Goal: Ask a question

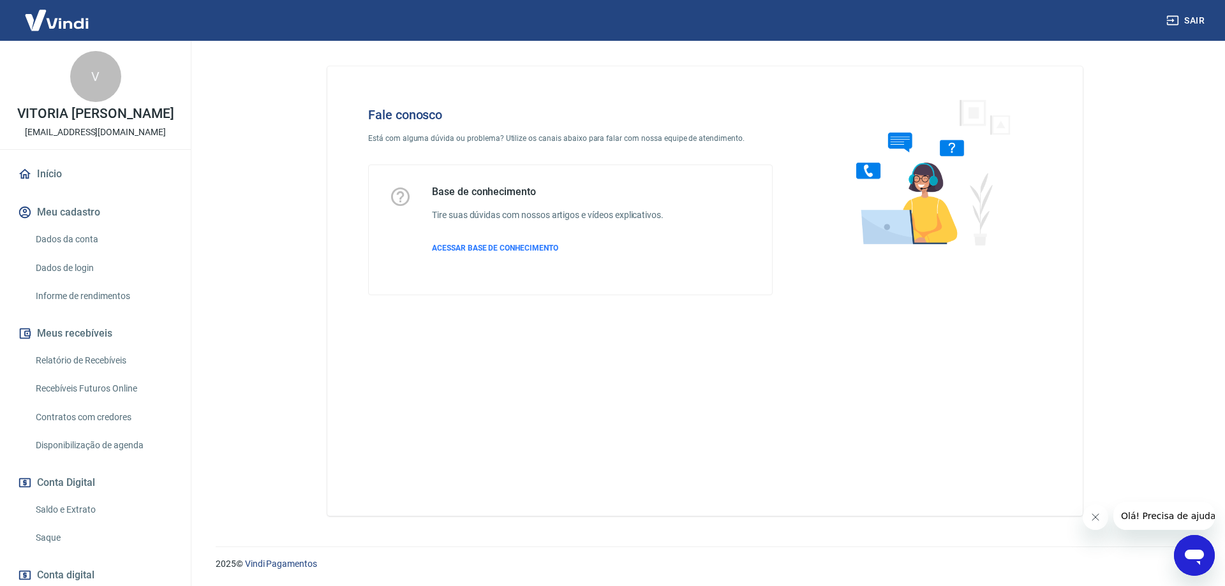
click at [1198, 559] on icon "Abrir janela de mensagens" at bounding box center [1193, 557] width 19 height 15
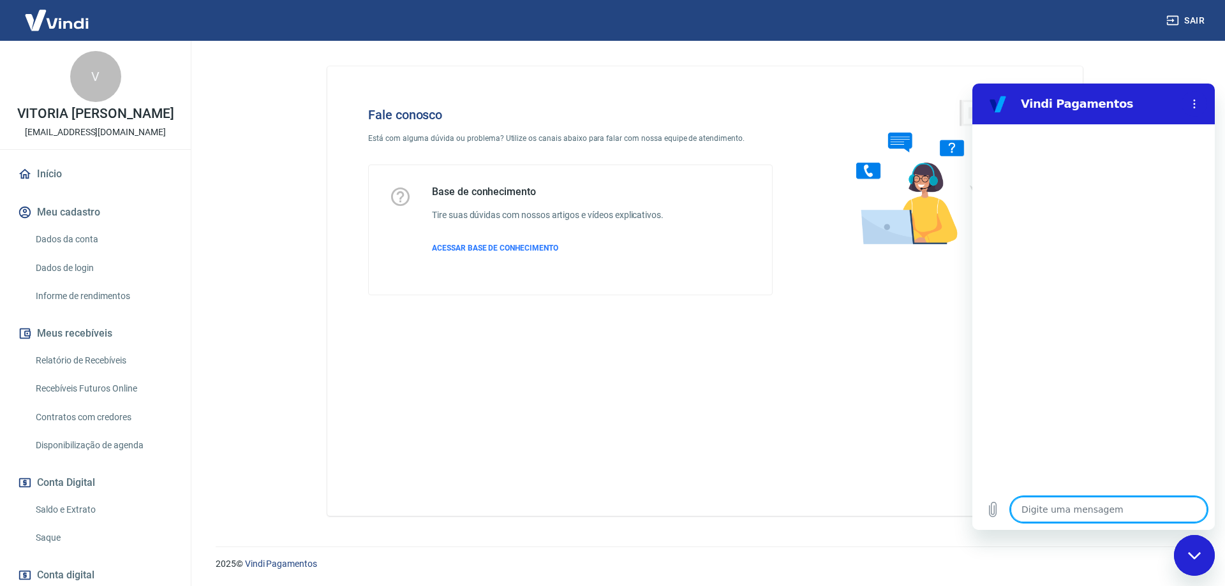
click at [1054, 513] on textarea at bounding box center [1108, 510] width 196 height 26
type textarea "B"
type textarea "x"
type textarea "Bo"
type textarea "x"
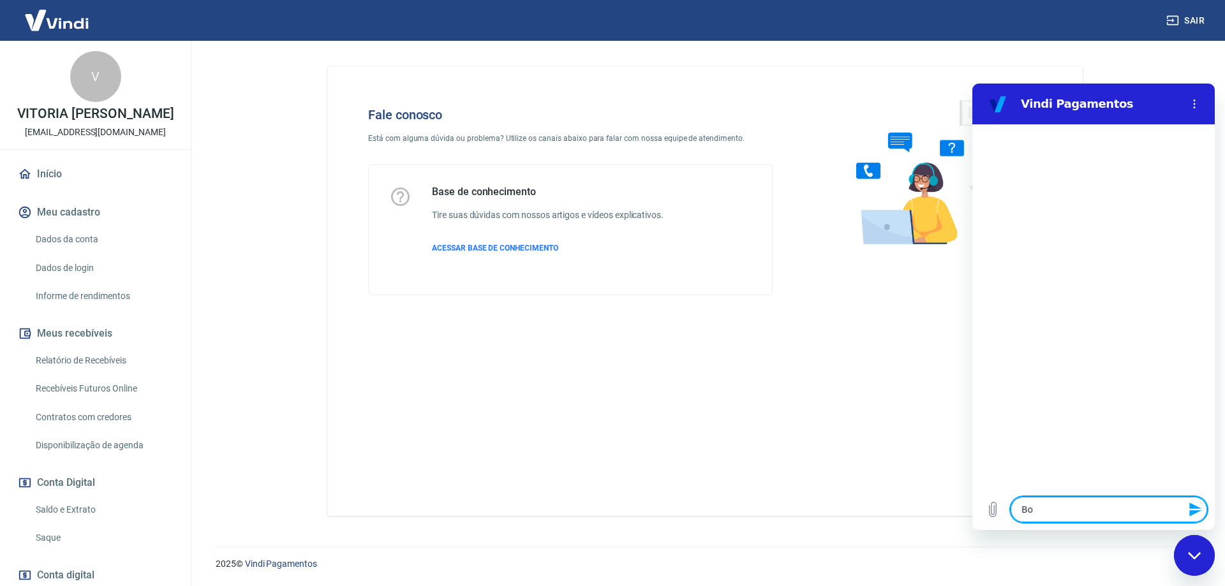
type textarea "Bom"
type textarea "x"
type textarea "Bom"
type textarea "x"
type textarea "Bom d"
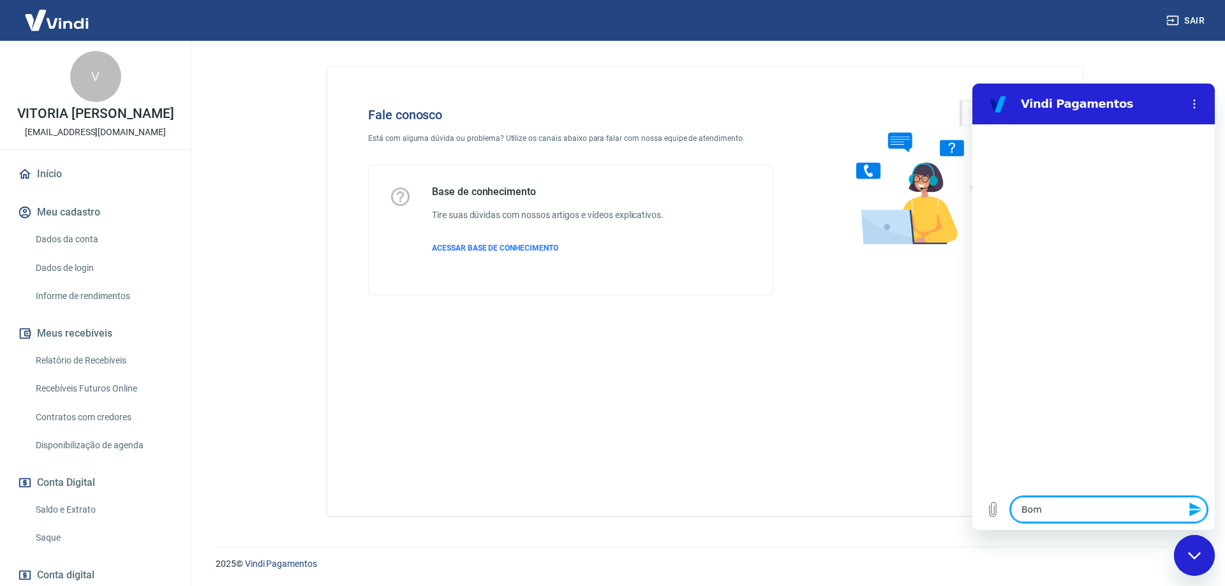
type textarea "x"
type textarea "Bom di"
type textarea "x"
type textarea "Bom dia"
type textarea "x"
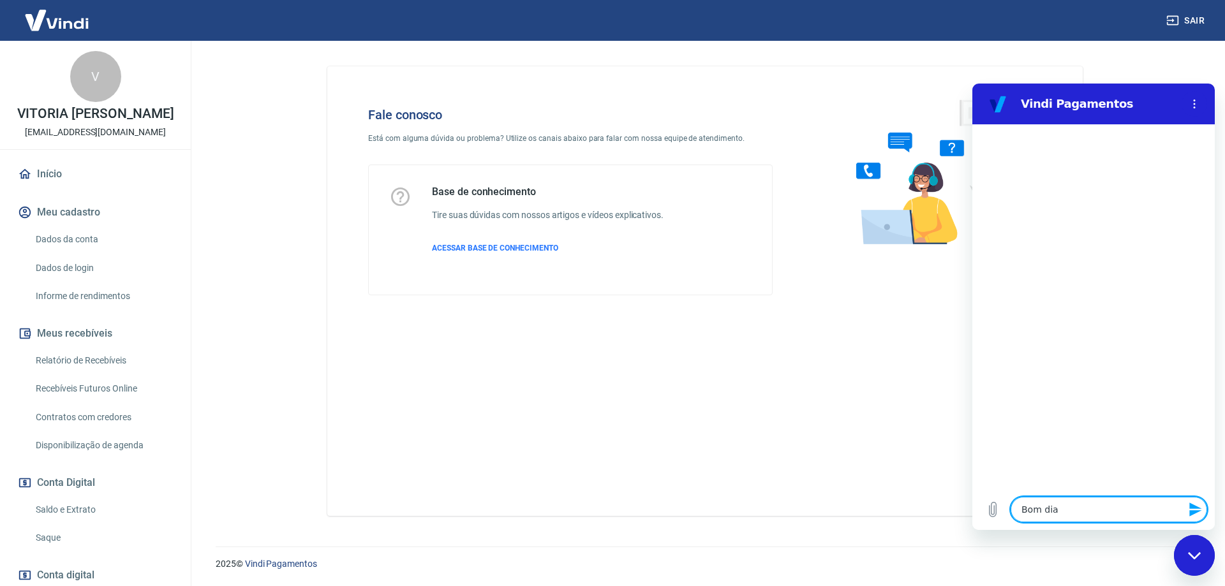
type textarea "Bom di"
type textarea "x"
type textarea "Bom d"
type textarea "x"
type textarea "Bom"
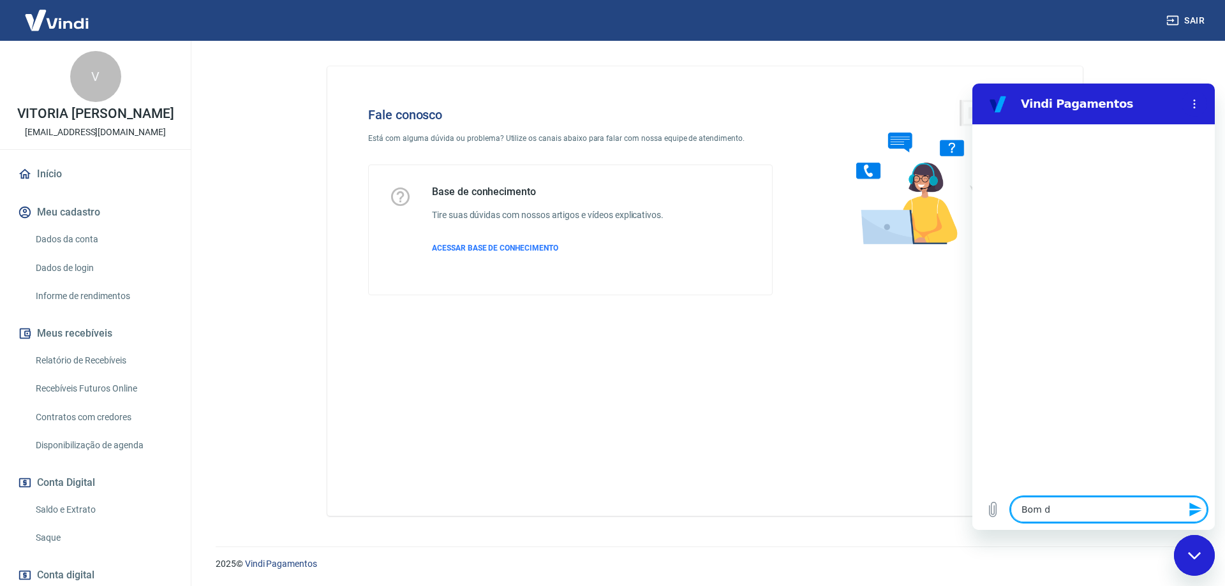
type textarea "x"
type textarea "Bom"
type textarea "x"
type textarea "Bo"
type textarea "x"
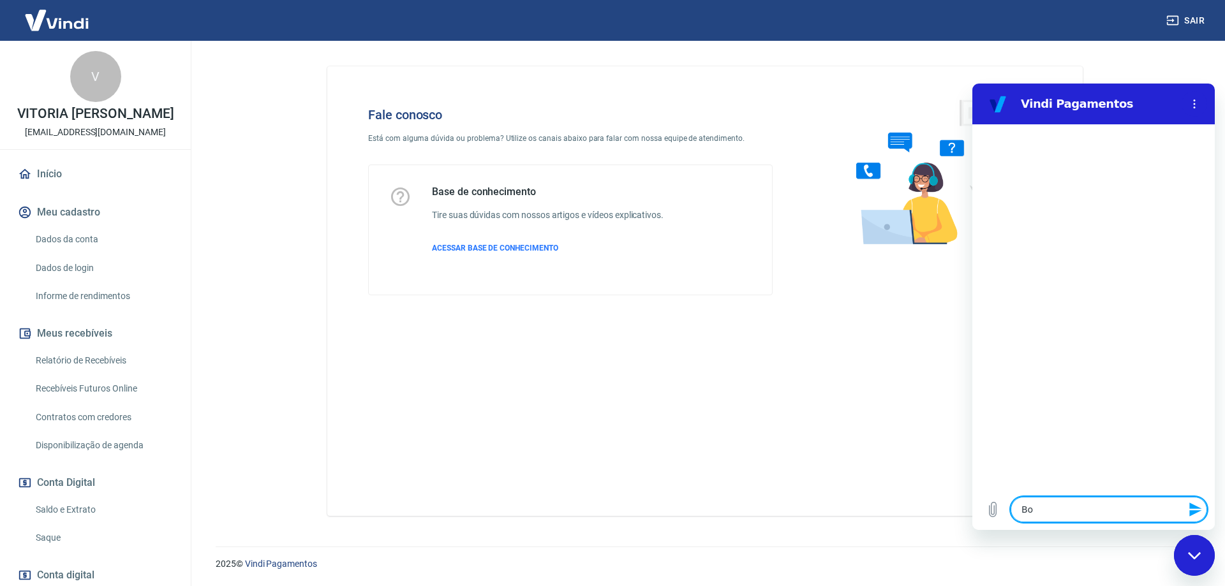
type textarea "Boa"
type textarea "x"
type textarea "Boa"
type textarea "x"
type textarea "Boa t"
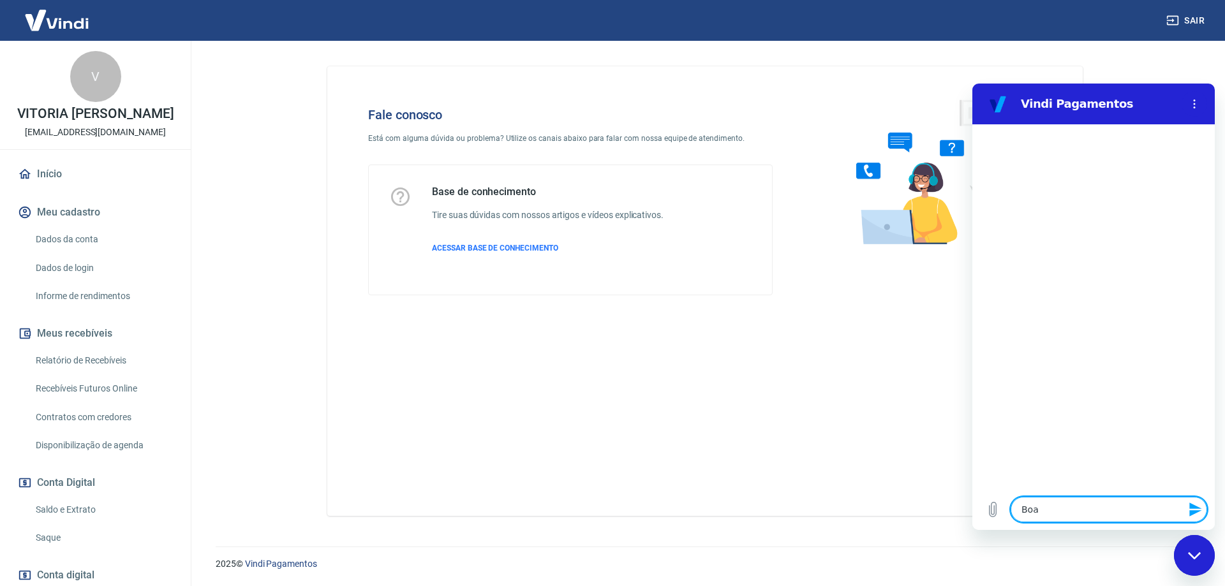
type textarea "x"
type textarea "Boa ta"
type textarea "x"
type textarea "Boa tar"
type textarea "x"
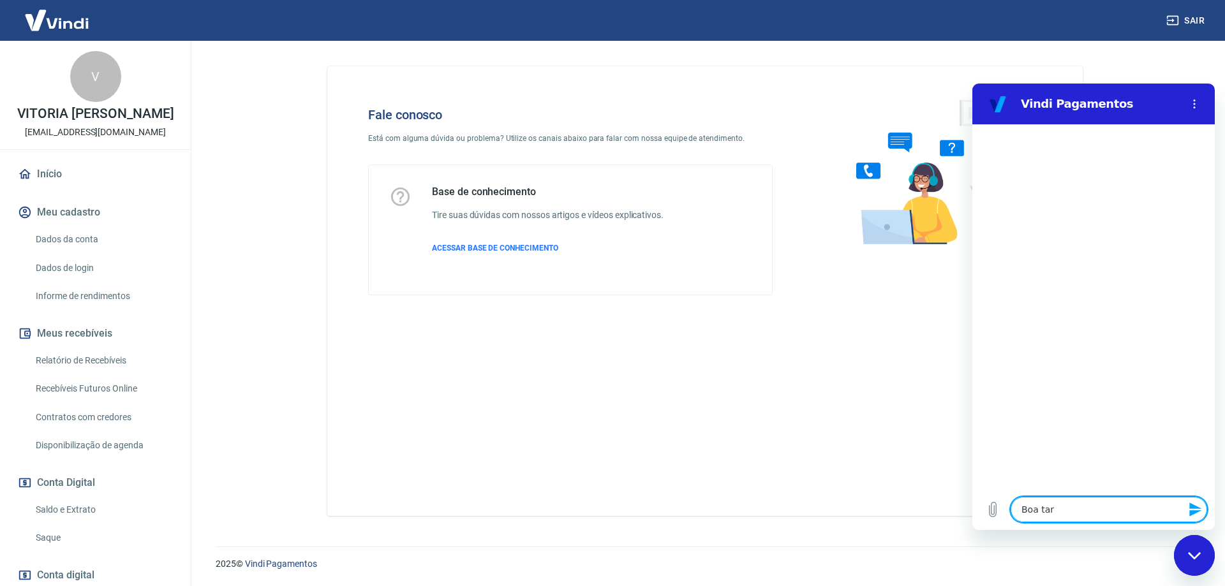
type textarea "Boa tard"
type textarea "x"
type textarea "Boa tarde"
type textarea "x"
type textarea "Boa tarde"
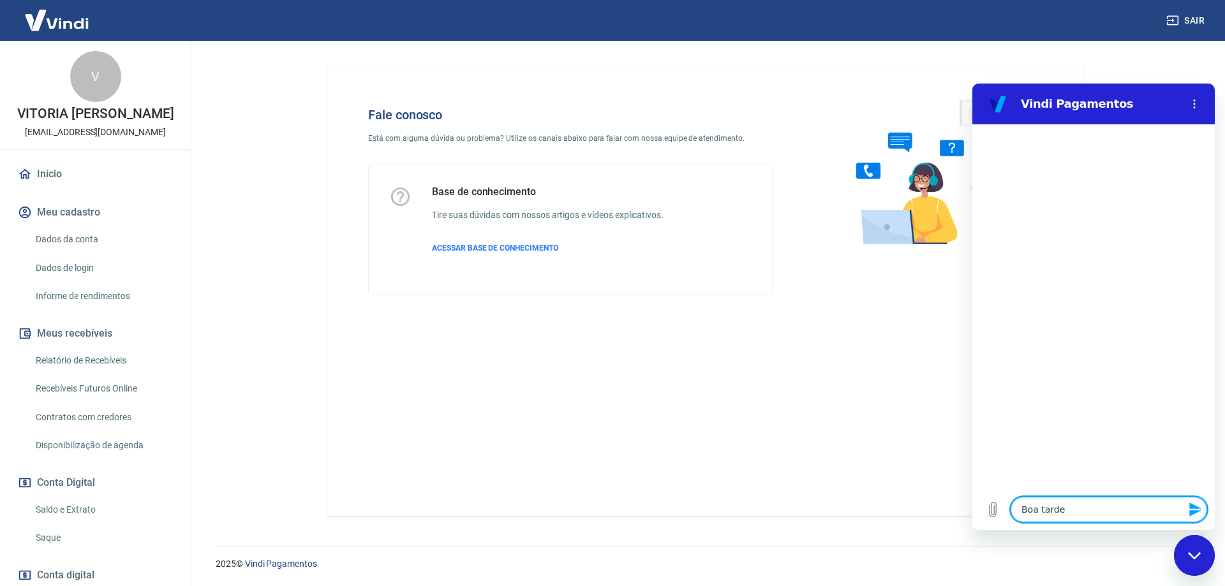
type textarea "x"
type textarea "Boa tarde p"
type textarea "x"
type textarea "Boa tarde pr"
type textarea "x"
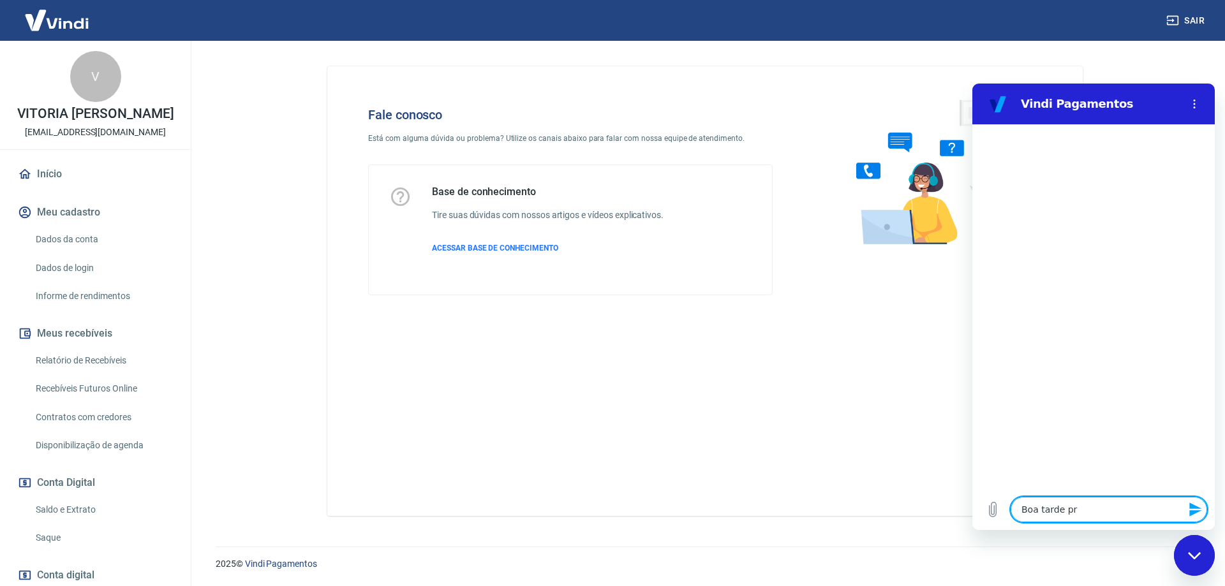
type textarea "Boa tarde pre"
type textarea "x"
type textarea "Boa tarde pres"
type textarea "x"
type textarea "Boa tarde pre"
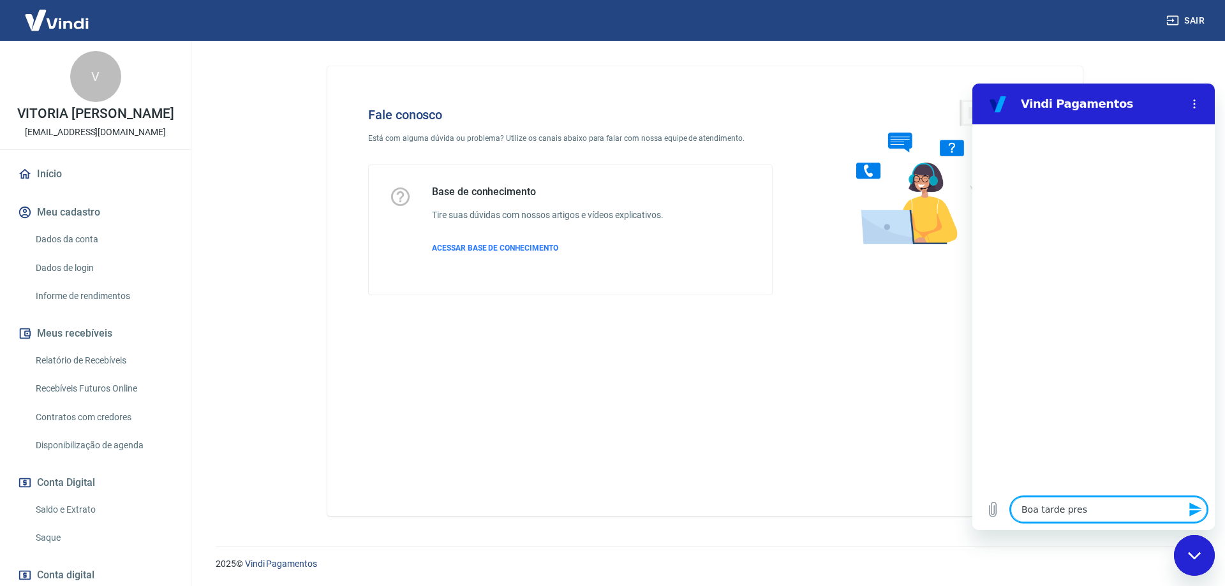
type textarea "x"
type textarea "Boa tarde prec"
type textarea "x"
type textarea "Boa tarde preci"
type textarea "x"
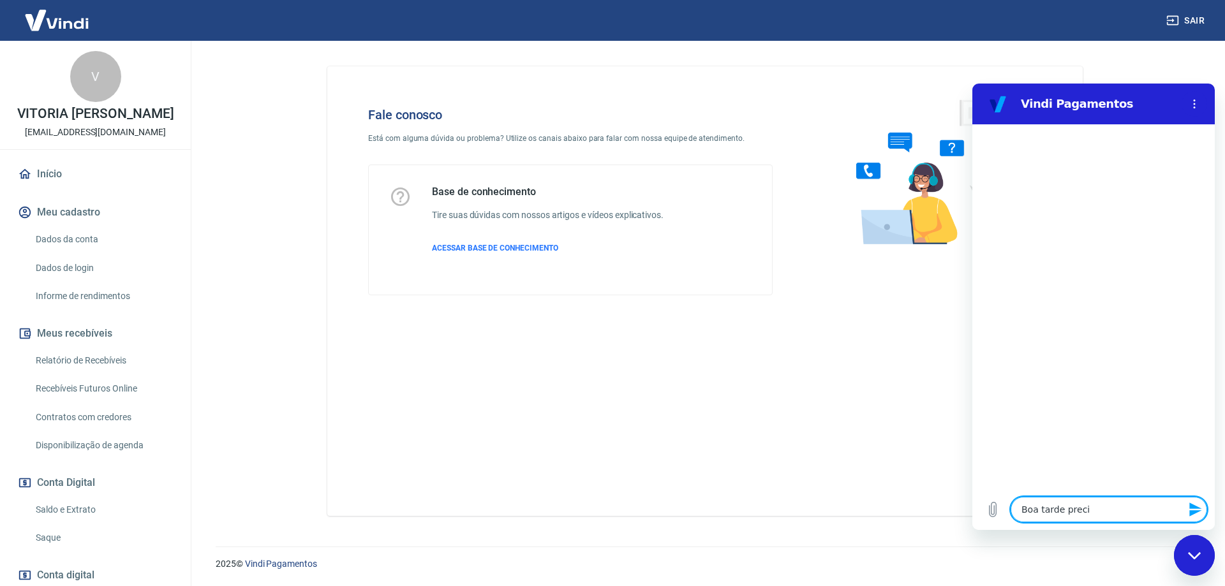
type textarea "Boa tarde precis"
type textarea "x"
type textarea "Boa tarde preciso"
type textarea "x"
type textarea "Boa tarde preciso"
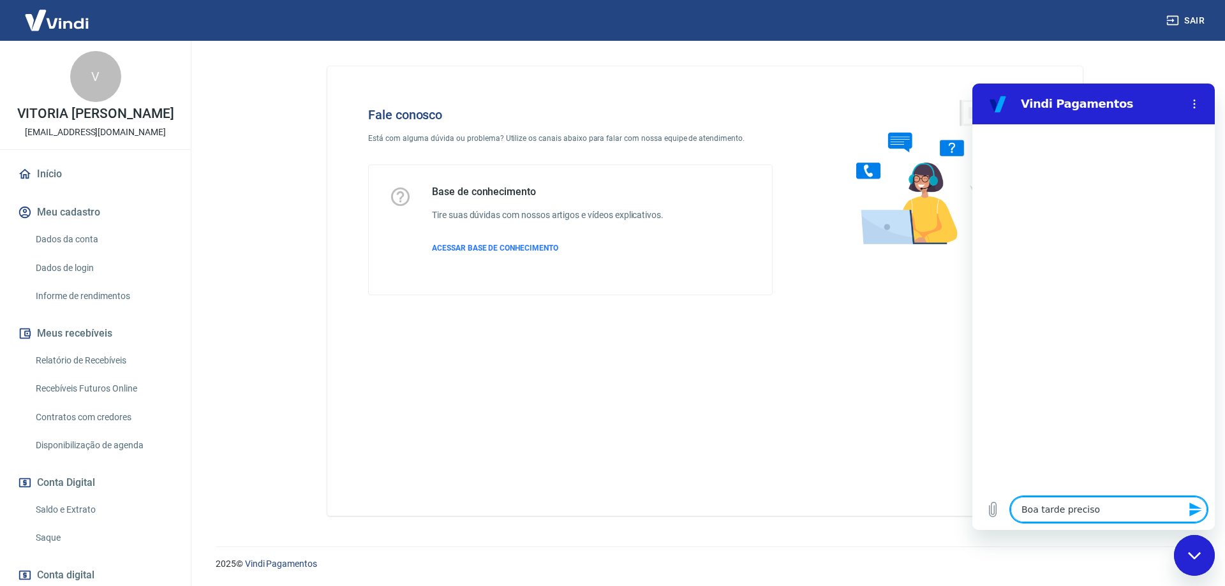
type textarea "x"
type textarea "Boa tarde preciso f"
type textarea "x"
type textarea "Boa tarde preciso fa"
type textarea "x"
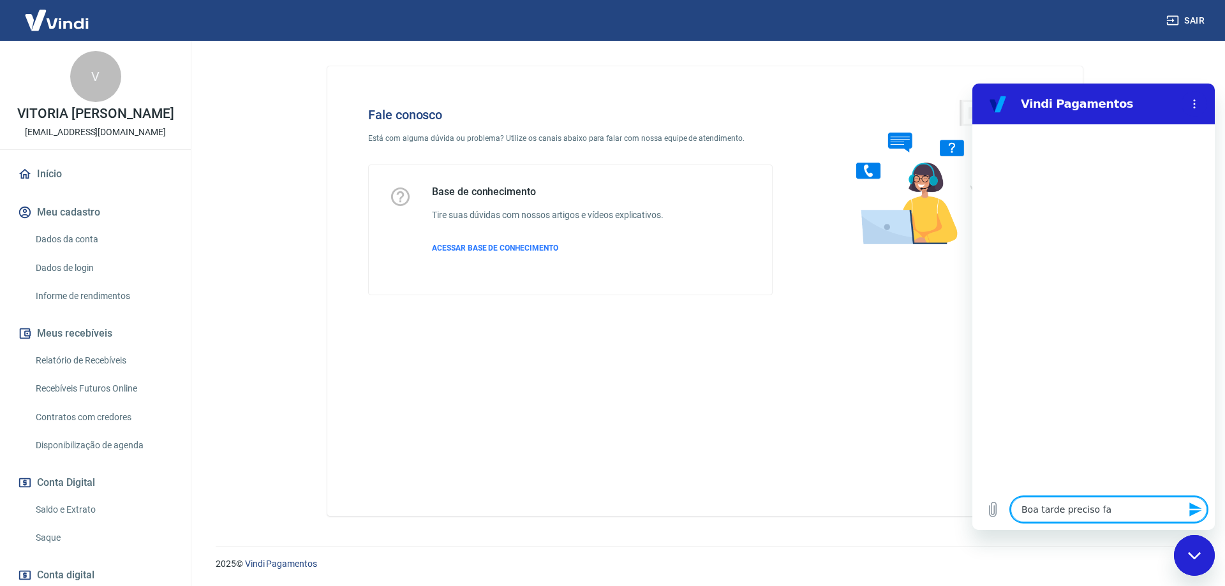
type textarea "Boa tarde preciso faz"
type textarea "x"
type textarea "Boa tarde preciso faze"
type textarea "x"
type textarea "Boa tarde preciso fazer"
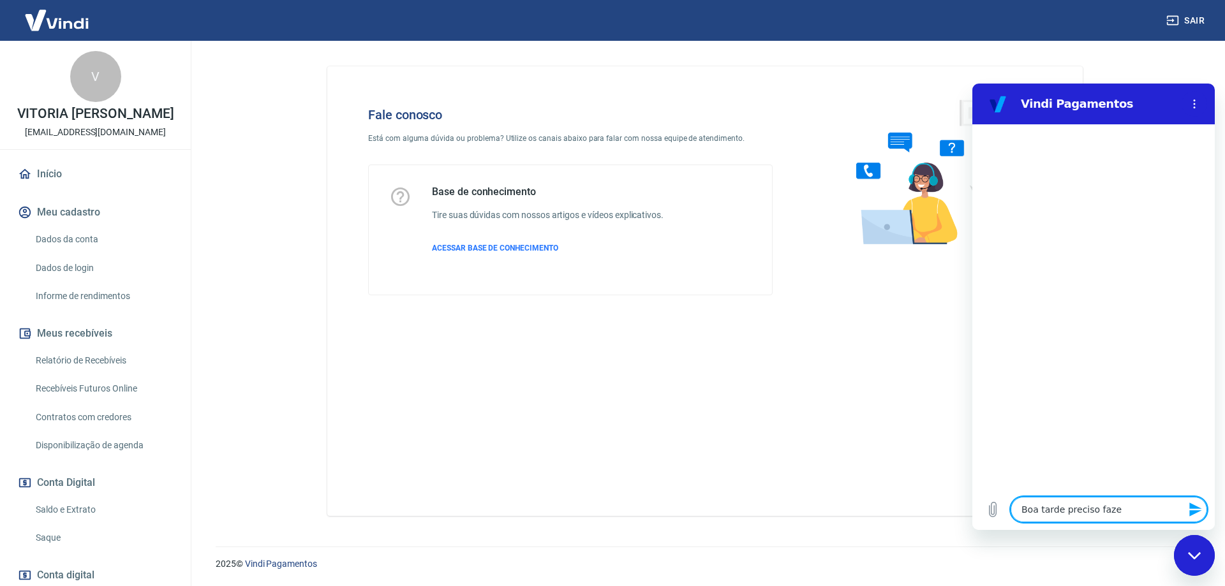
type textarea "x"
type textarea "Boa tarde preciso fazer"
type textarea "x"
type textarea "Boa tarde preciso fazer u"
type textarea "x"
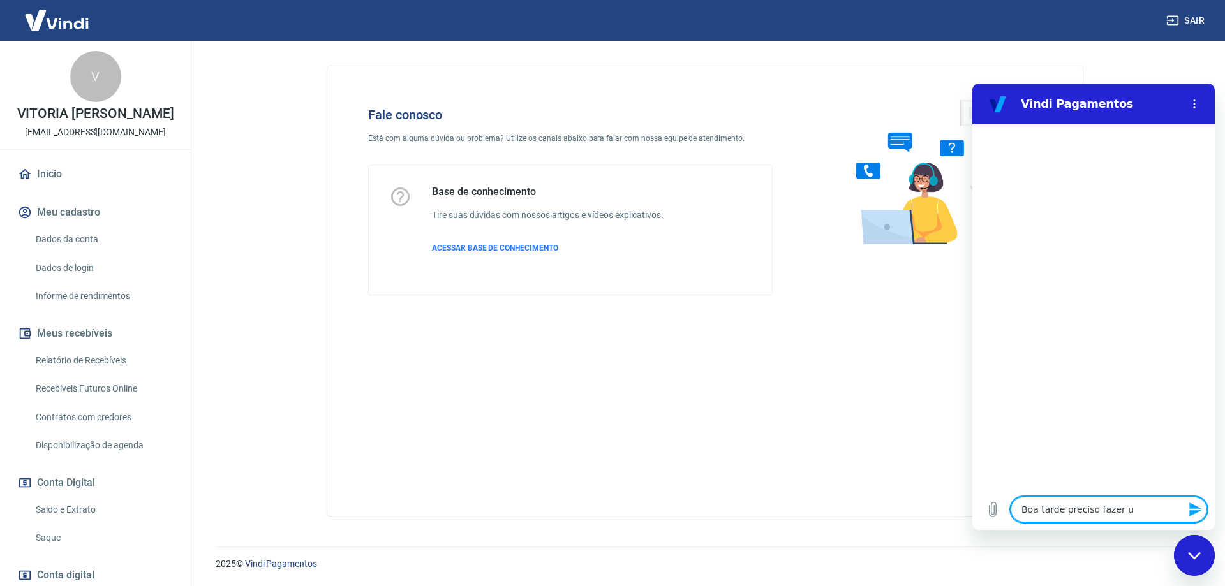
type textarea "Boa tarde preciso fazer um"
type textarea "x"
type textarea "Boa tarde preciso fazer um"
type textarea "x"
type textarea "Boa tarde preciso fazer um e"
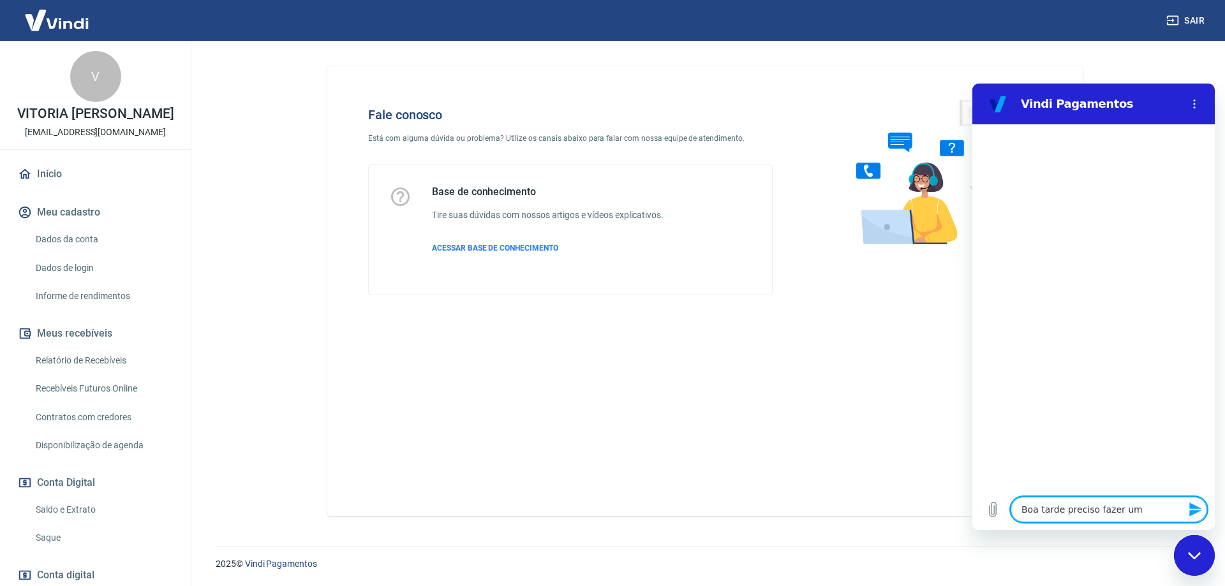
type textarea "x"
type textarea "Boa tarde preciso fazer um es"
type textarea "x"
type textarea "Boa tarde preciso fazer um est"
type textarea "x"
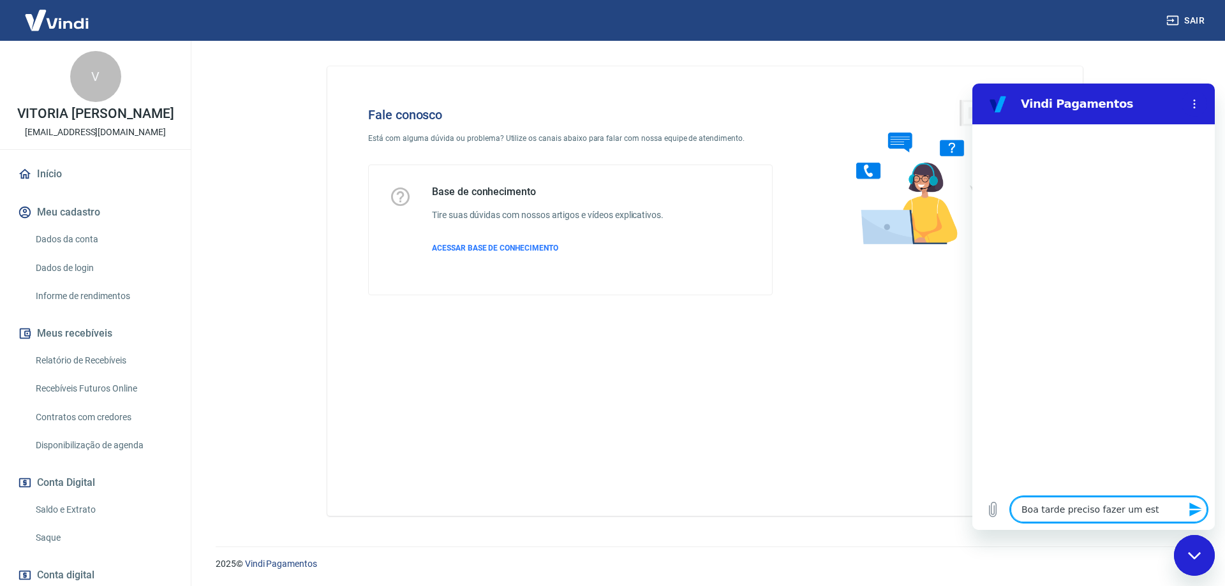
type textarea "Boa tarde preciso fazer um esto"
type textarea "x"
type textarea "Boa tarde preciso fazer um estor"
type textarea "x"
type textarea "Boa tarde preciso fazer um estorn"
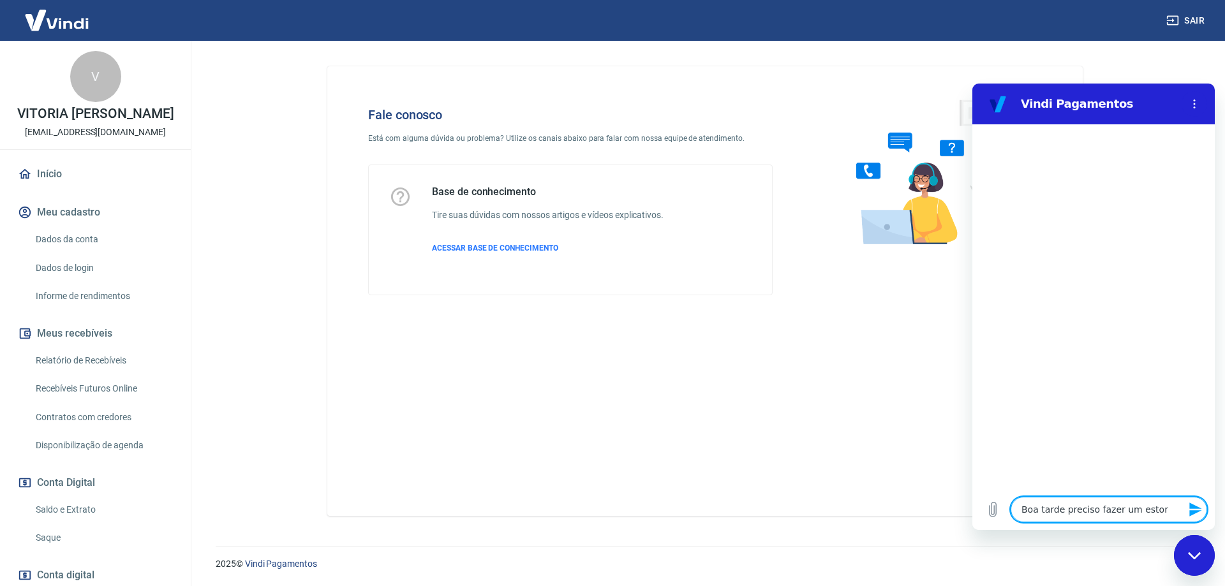
type textarea "x"
type textarea "Boa tarde preciso fazer um estorno"
type textarea "x"
type textarea "Boa tarde preciso fazer um estorno"
type textarea "x"
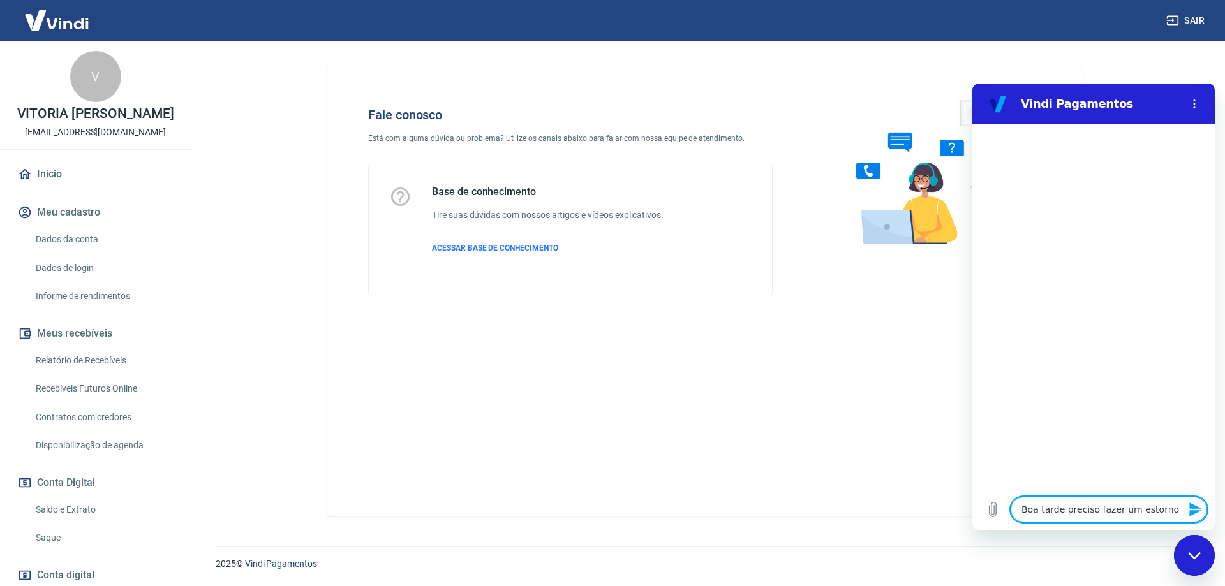
type textarea "Boa tarde preciso fazer um estorno e"
type textarea "x"
type textarea "Boa tarde preciso fazer um estorno e"
type textarea "x"
type textarea "Boa tarde preciso fazer um estorno e e"
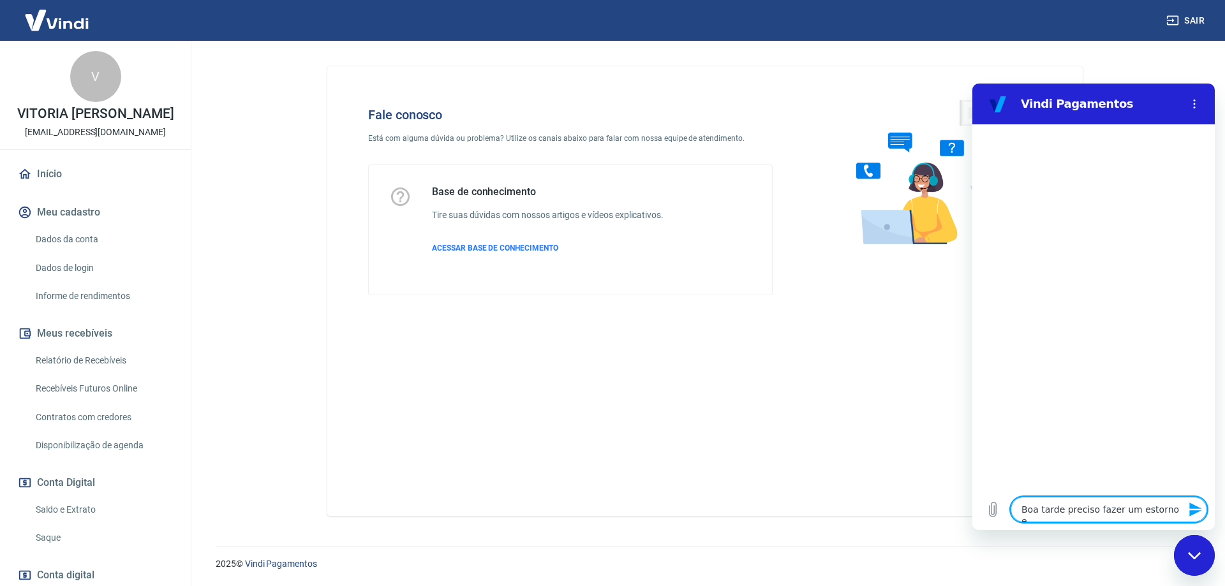
type textarea "x"
type textarea "Boa tarde preciso fazer um estorno e es"
type textarea "x"
type textarea "Boa tarde preciso fazer um estorno e est"
type textarea "x"
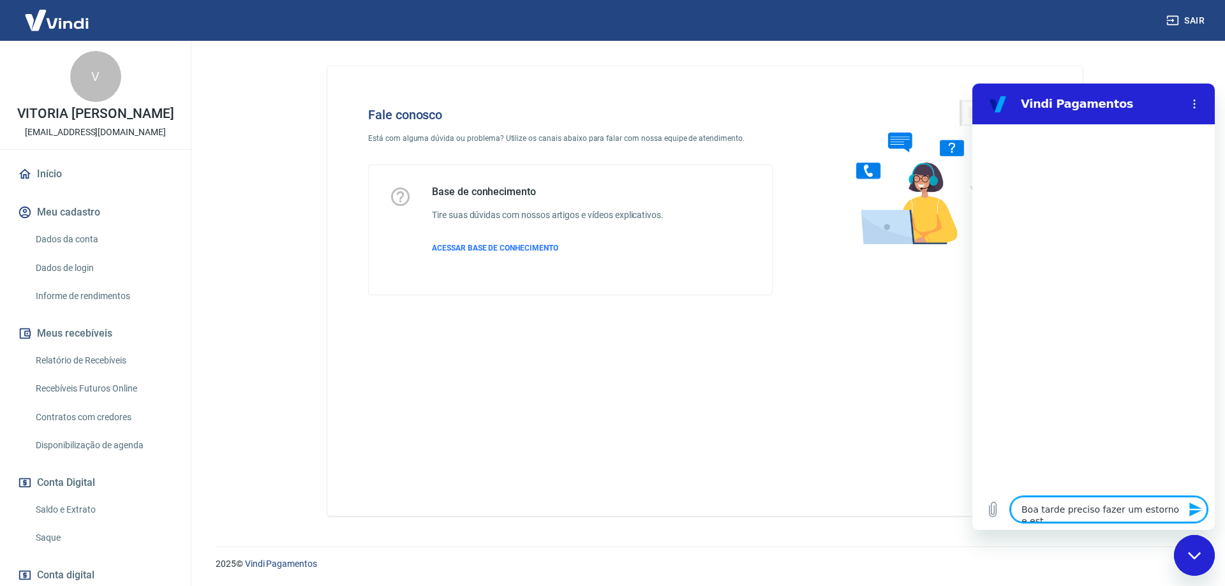
type textarea "Boa tarde preciso fazer um estorno e esta"
type textarea "x"
type textarea "Boa tarde preciso fazer um estorno e estam"
type textarea "x"
type textarea "Boa tarde preciso fazer um estorno e estamo"
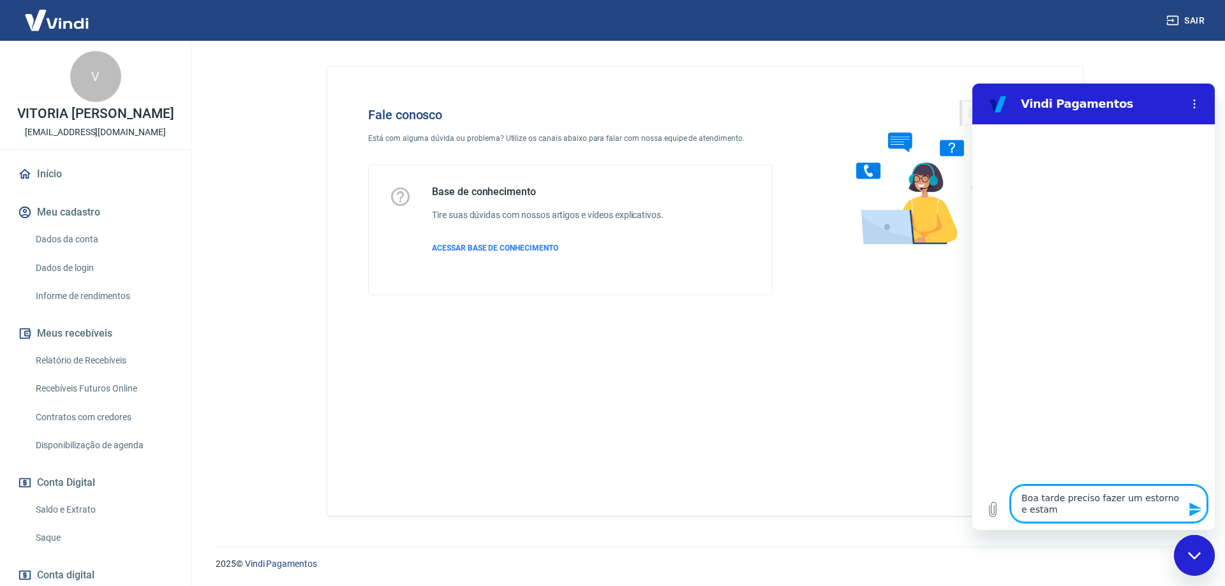
type textarea "x"
type textarea "Boa tarde preciso fazer um estorno e estamos"
type textarea "x"
type textarea "Boa tarde preciso fazer um estorno e estamos"
type textarea "x"
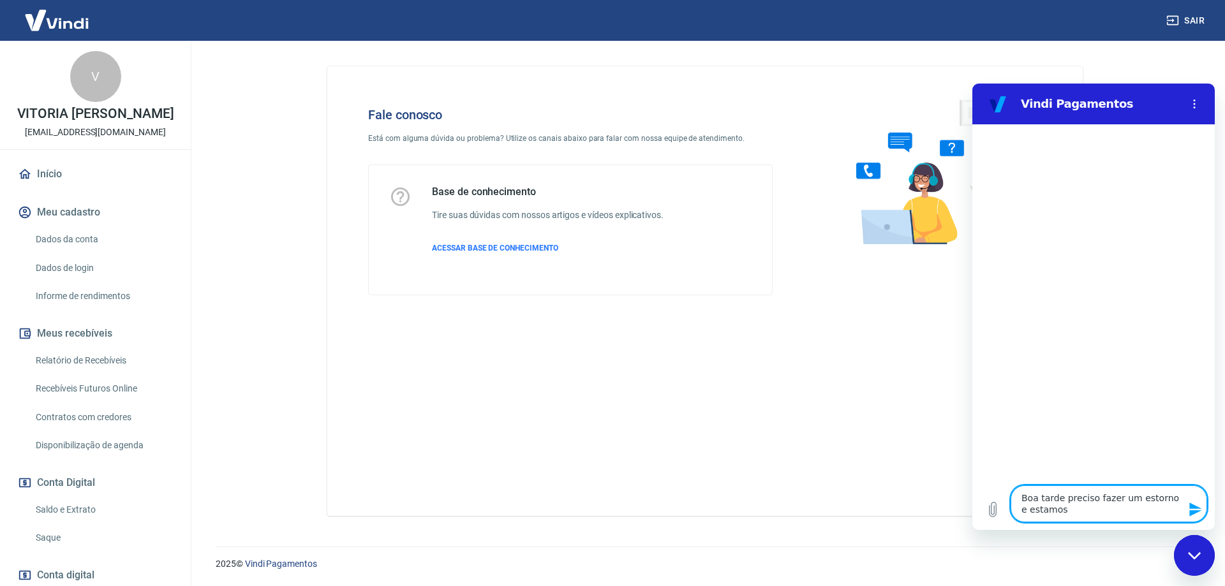
type textarea "Boa tarde preciso fazer um estorno e estamos s"
type textarea "x"
type textarea "Boa tarde preciso fazer um estorno e estamos se"
type textarea "x"
type textarea "Boa tarde preciso fazer um estorno e estamos sem"
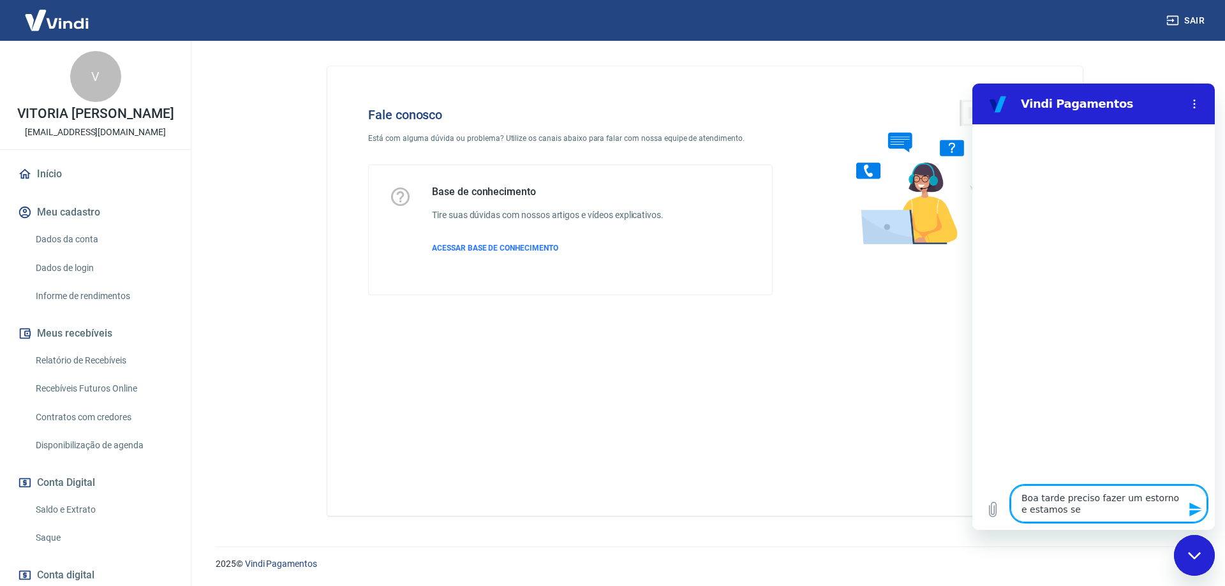
type textarea "x"
type textarea "Boa tarde preciso fazer um estorno e estamos sem"
type textarea "x"
type textarea "Boa tarde preciso fazer um estorno e estamos sem o"
type textarea "x"
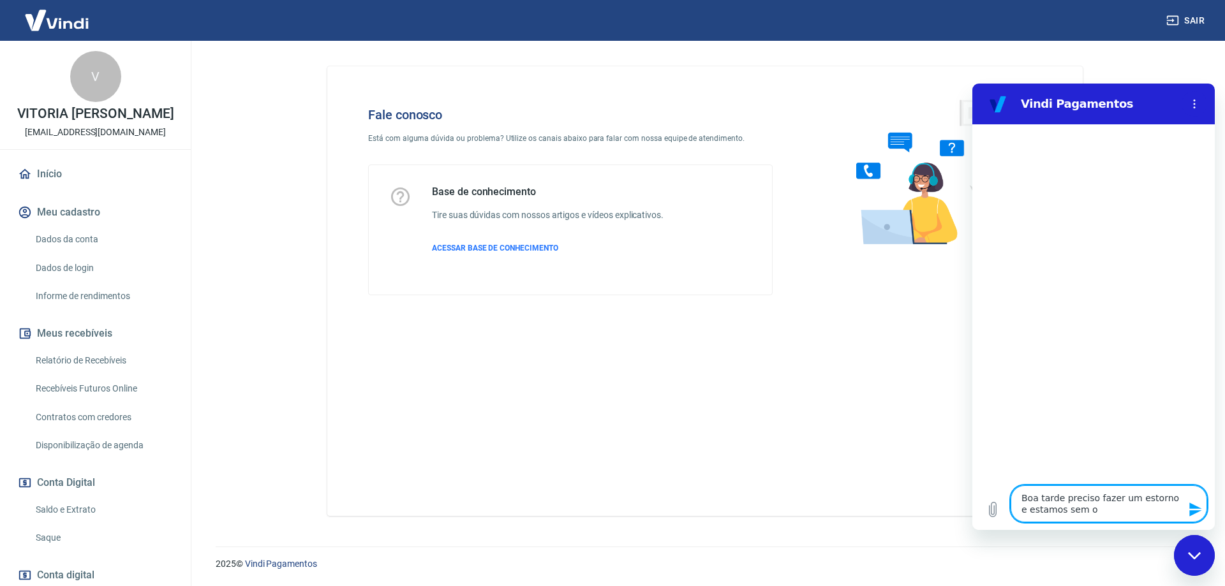
type textarea "Boa tarde preciso fazer um estorno e estamos sem o"
type textarea "x"
type textarea "Boa tarde preciso fazer um estorno e estamos sem o s"
type textarea "x"
type textarea "Boa tarde preciso fazer um estorno e estamos sem o sa"
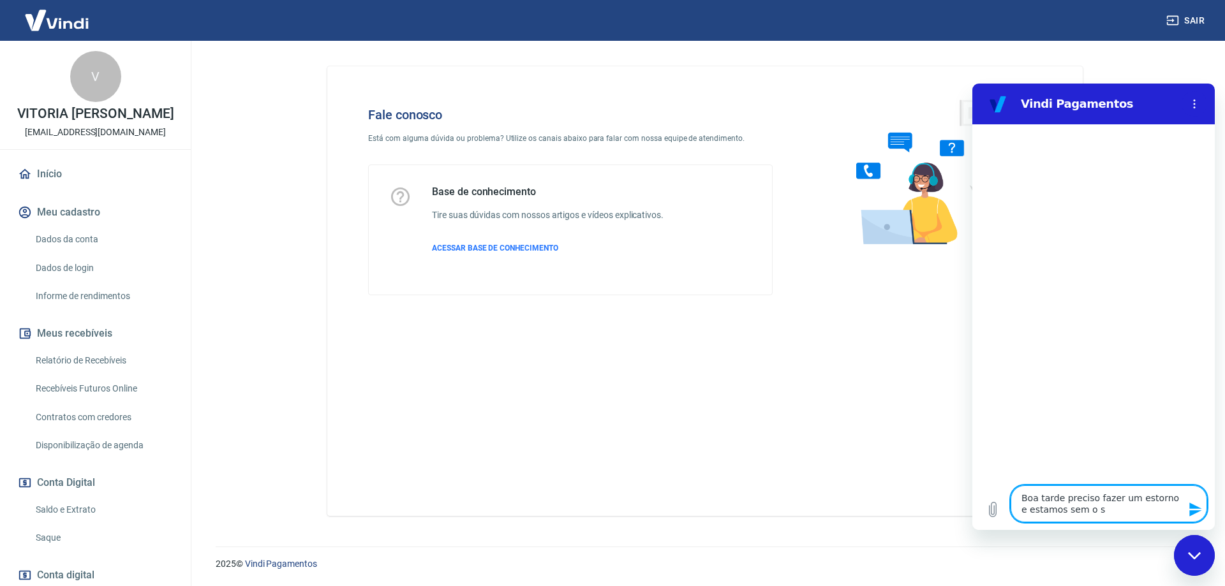
type textarea "x"
type textarea "Boa tarde preciso fazer um estorno e estamos sem o sal"
type textarea "x"
type textarea "Boa tarde preciso fazer um estorno e estamos sem o sald"
type textarea "x"
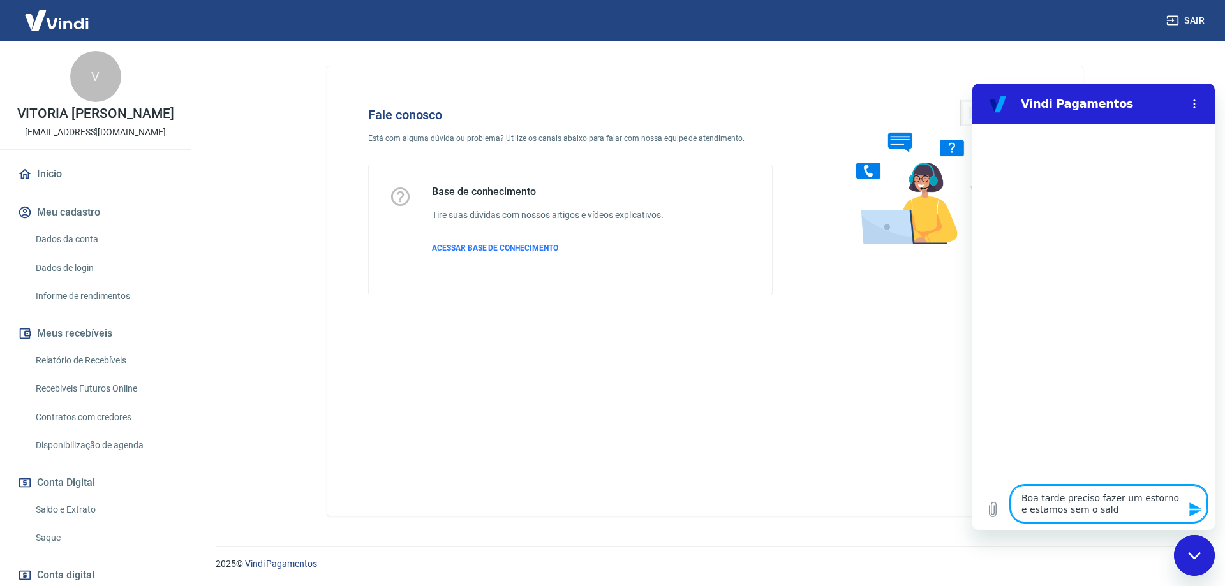
type textarea "Boa tarde preciso fazer um estorno e estamos sem o saldo"
type textarea "x"
type textarea "Boa tarde preciso fazer um estorno e estamos sem o saldo,"
type textarea "x"
type textarea "Boa tarde preciso fazer um estorno e estamos sem o saldo,"
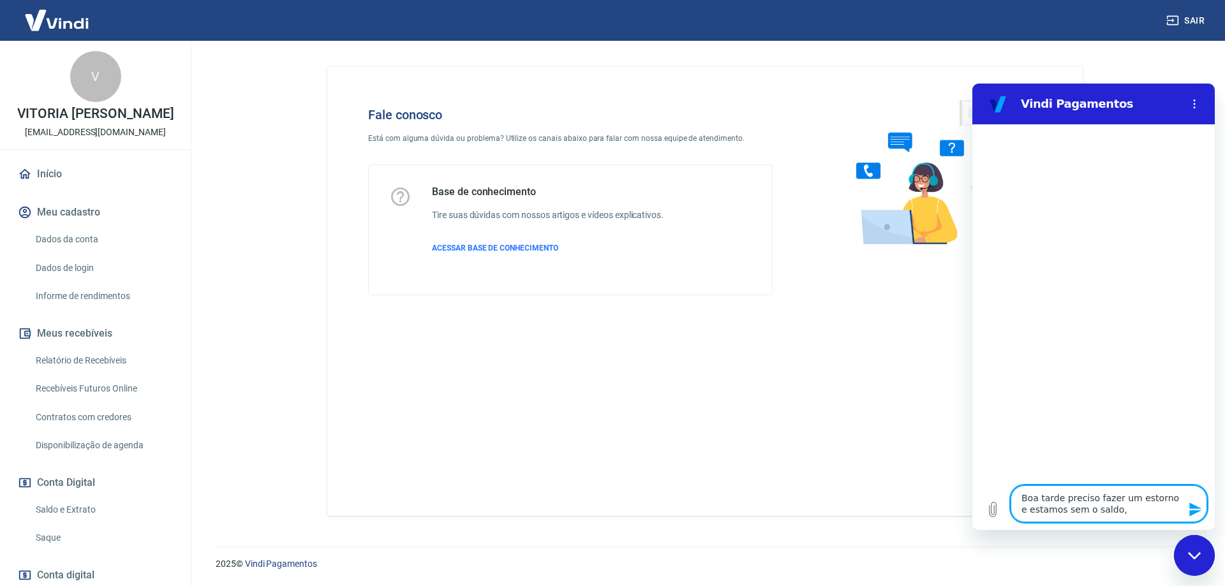
type textarea "x"
type textarea "Boa tarde preciso fazer um estorno e estamos sem o saldo, c"
type textarea "x"
type textarea "Boa tarde preciso fazer um estorno e estamos sem o saldo, co"
type textarea "x"
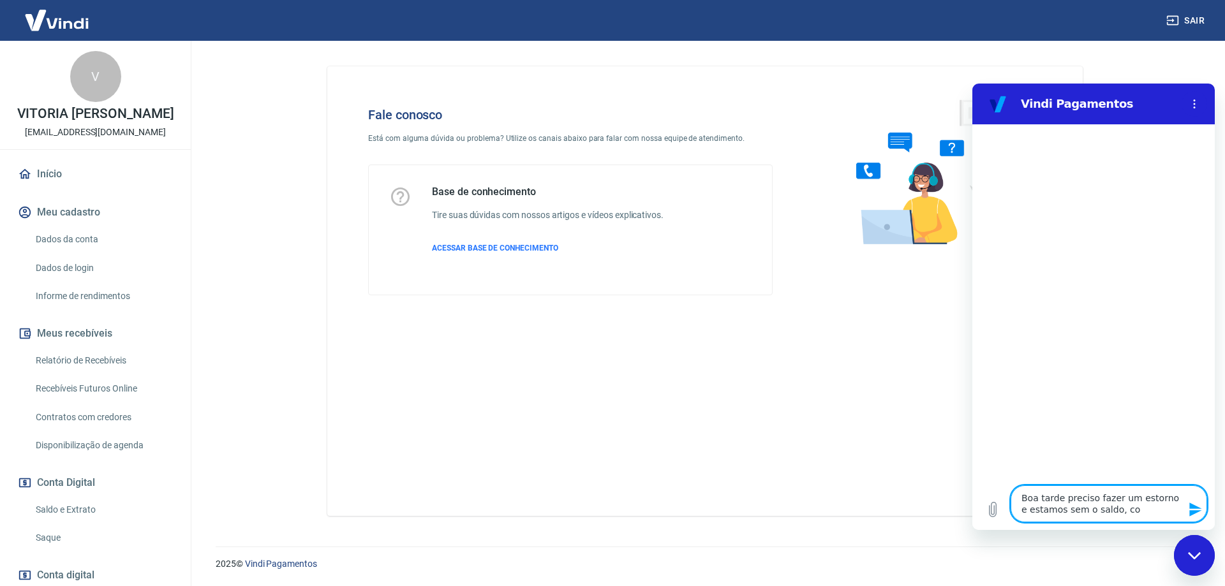
type textarea "Boa tarde preciso fazer um estorno e estamos sem o saldo, com"
type textarea "x"
type textarea "Boa tarde preciso fazer um estorno e estamos sem o saldo, como"
type textarea "x"
type textarea "Boa tarde preciso fazer um estorno e estamos sem o saldo, como"
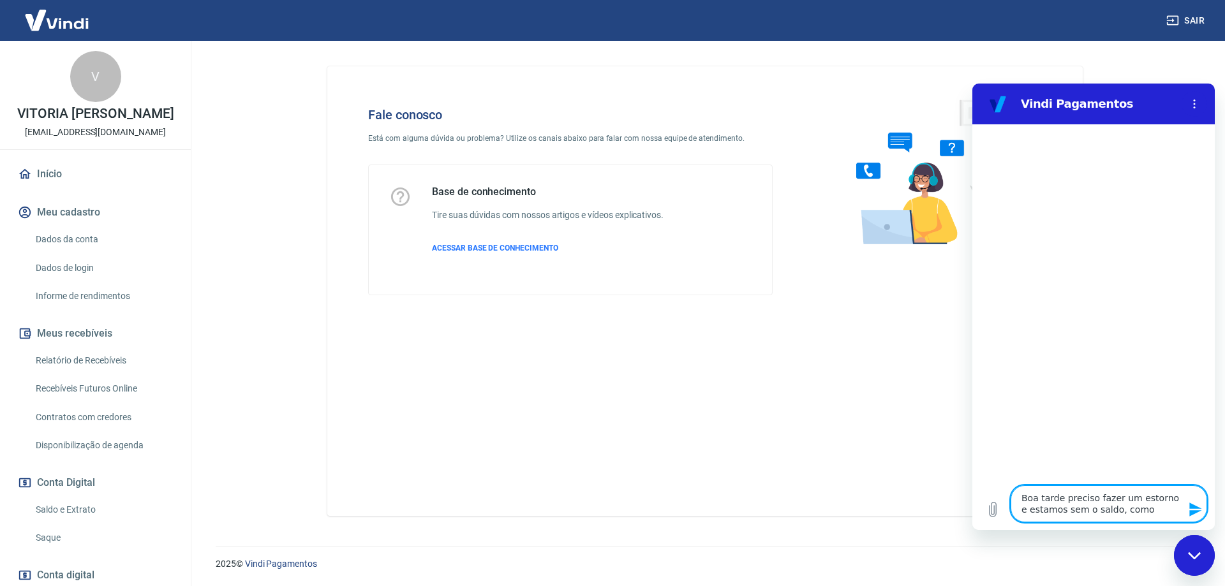
type textarea "x"
type textarea "Boa tarde preciso fazer um estorno e estamos sem o saldo, como p"
type textarea "x"
type textarea "Boa tarde preciso fazer um estorno e estamos sem o saldo, como po"
type textarea "x"
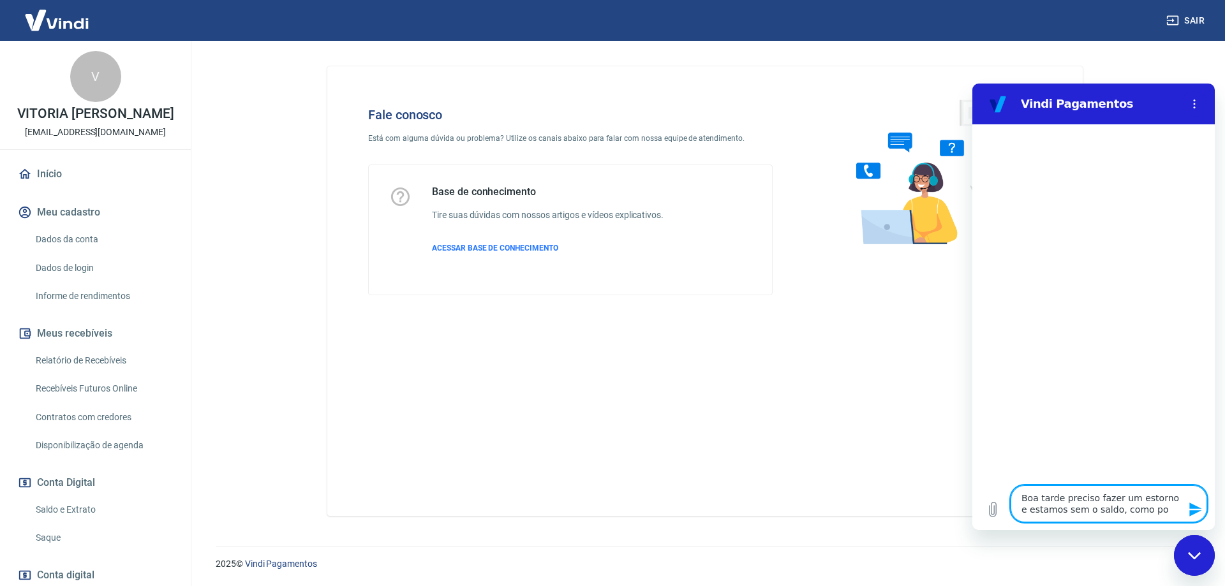
type textarea "Boa tarde preciso fazer um estorno e estamos sem o saldo, como pos"
type textarea "x"
type textarea "Boa tarde preciso fazer um estorno e estamos sem o saldo, como poss"
type textarea "x"
type textarea "Boa tarde preciso fazer um estorno e estamos sem o saldo, como posso"
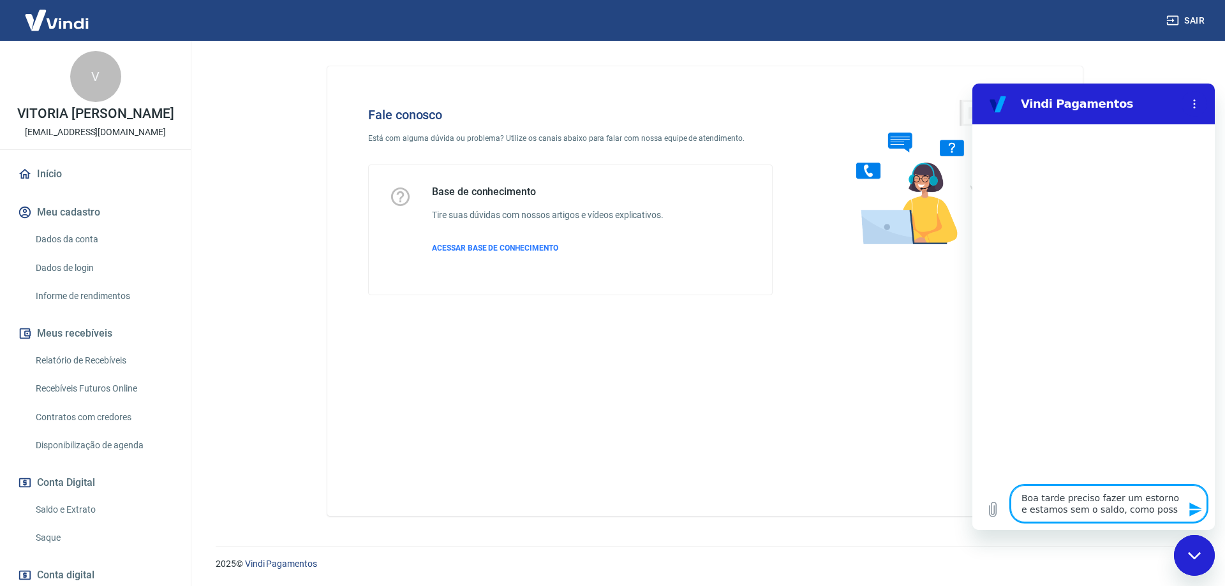
type textarea "x"
type textarea "Boa tarde preciso fazer um estorno e estamos sem o saldo, como posso"
type textarea "x"
type textarea "Boa tarde preciso fazer um estorno e estamos sem o saldo, como posso f"
type textarea "x"
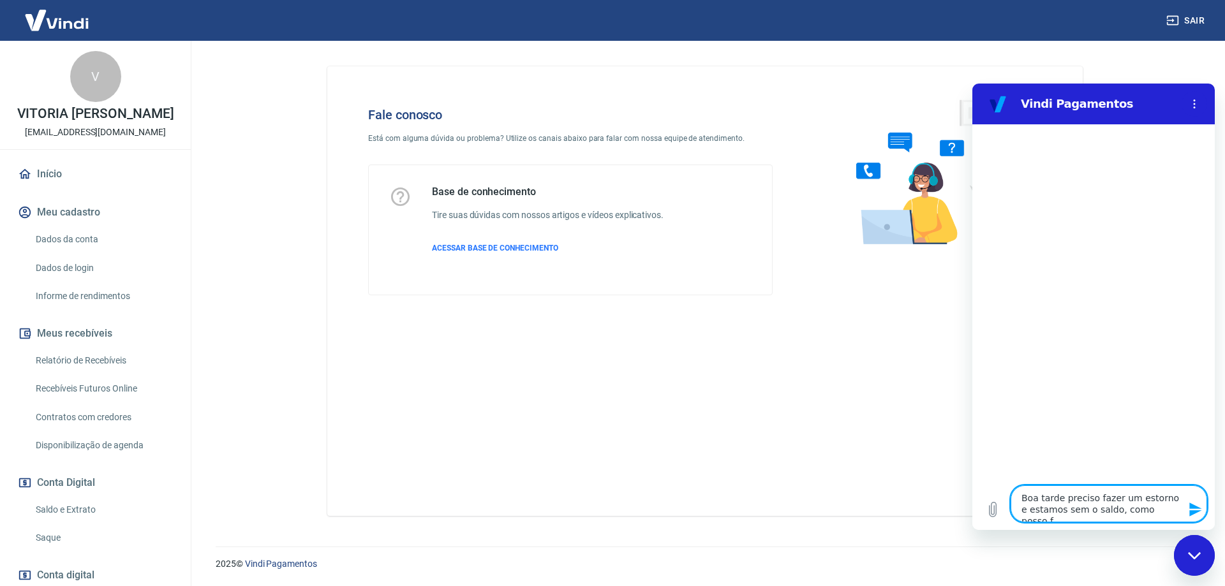
type textarea "Boa tarde preciso fazer um estorno e estamos sem o saldo, como posso fa"
type textarea "x"
type textarea "Boa tarde preciso fazer um estorno e estamos sem o saldo, como posso faz"
type textarea "x"
type textarea "Boa tarde preciso fazer um estorno e estamos sem o saldo, como posso faze"
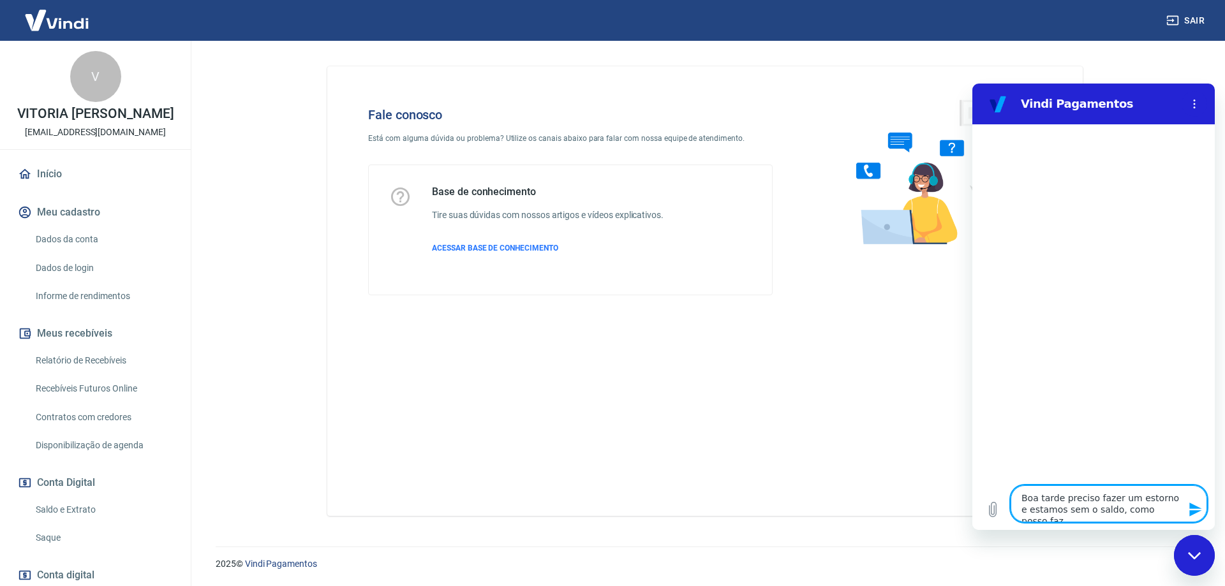
type textarea "x"
type textarea "Boa tarde preciso fazer um estorno e estamos sem o saldo, como posso fazer"
type textarea "x"
type textarea "Boa tarde preciso fazer um estorno e estamos sem o saldo, como posso faze"
type textarea "x"
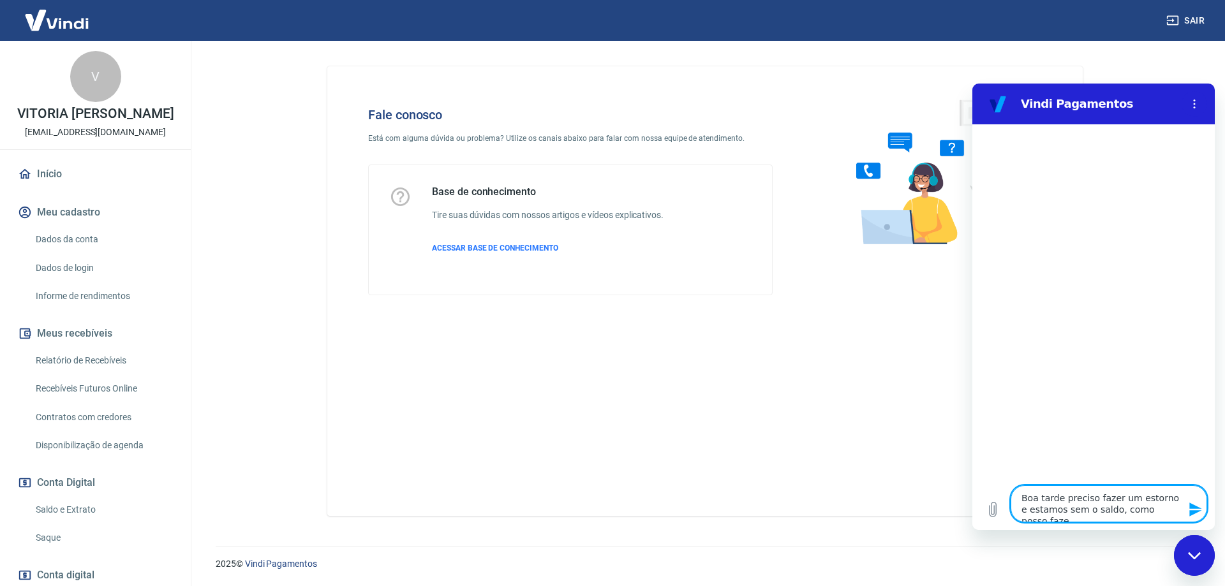
type textarea "Boa tarde preciso fazer um estorno e estamos sem o saldo, como posso fazer"
type textarea "x"
type textarea "Boa tarde preciso fazer um estorno e estamos sem o saldo, como posso fazer"
type textarea "x"
type textarea "Boa tarde preciso fazer um estorno e estamos sem o saldo, como posso fazer c"
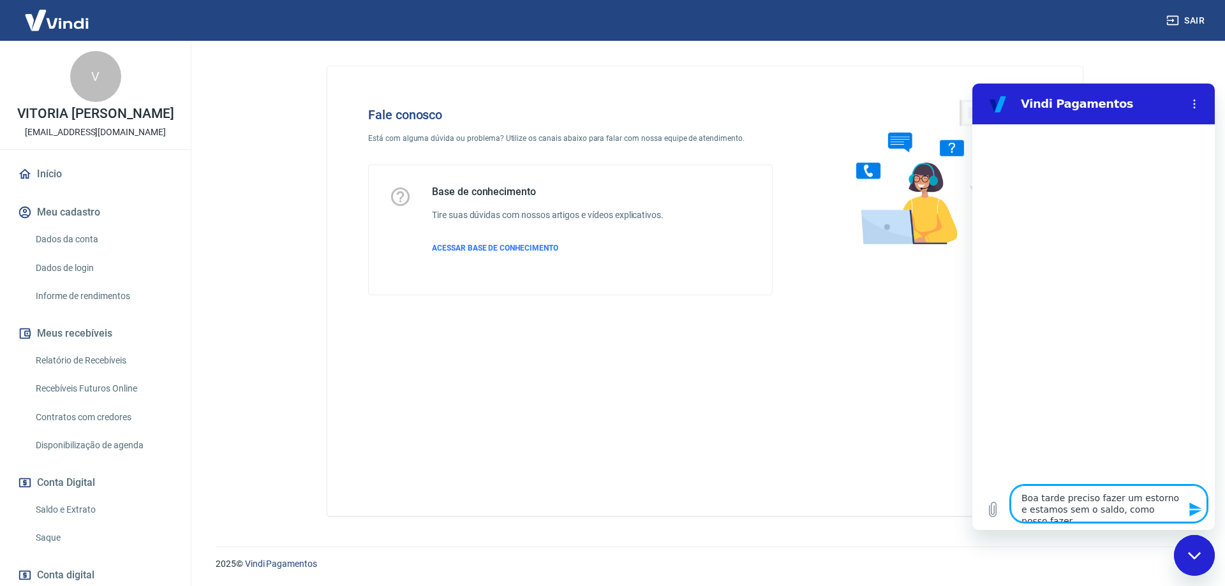
type textarea "x"
type textarea "Boa tarde preciso fazer um estorno e estamos sem o saldo, como posso fazer cl"
type textarea "x"
type textarea "Boa tarde preciso fazer um estorno e estamos sem o saldo, como posso fazer cli"
type textarea "x"
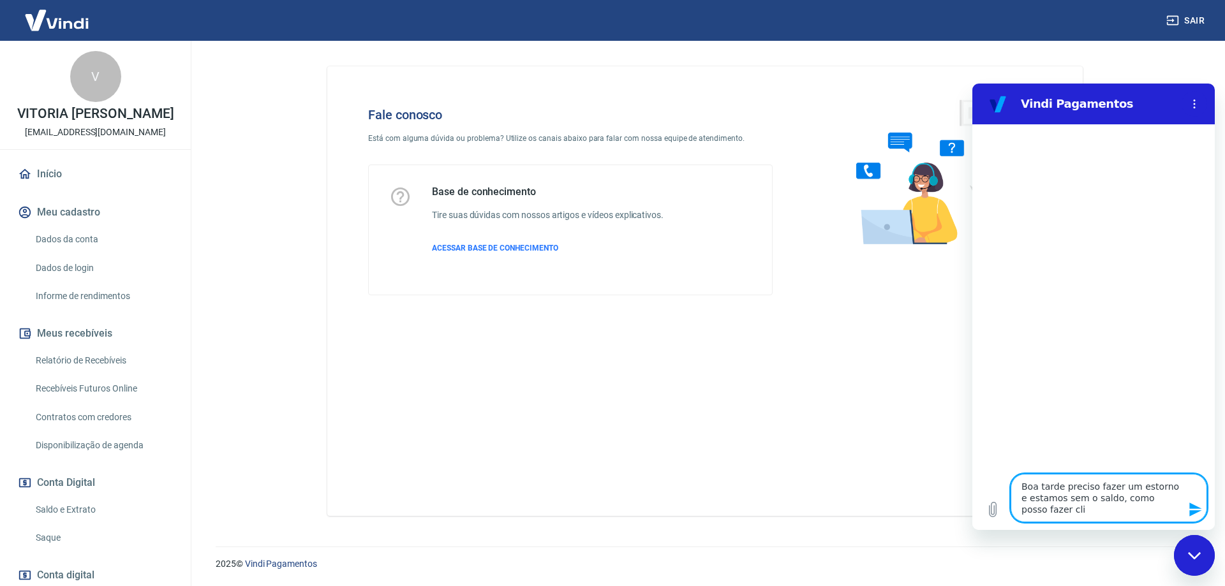
type textarea "Boa tarde preciso fazer um estorno e estamos sem o saldo, como posso fazer clie"
type textarea "x"
type textarea "Boa tarde preciso fazer um estorno e estamos sem o saldo, como posso fazer clien"
type textarea "x"
type textarea "Boa tarde preciso fazer um estorno e estamos sem o saldo, como posso fazer clie…"
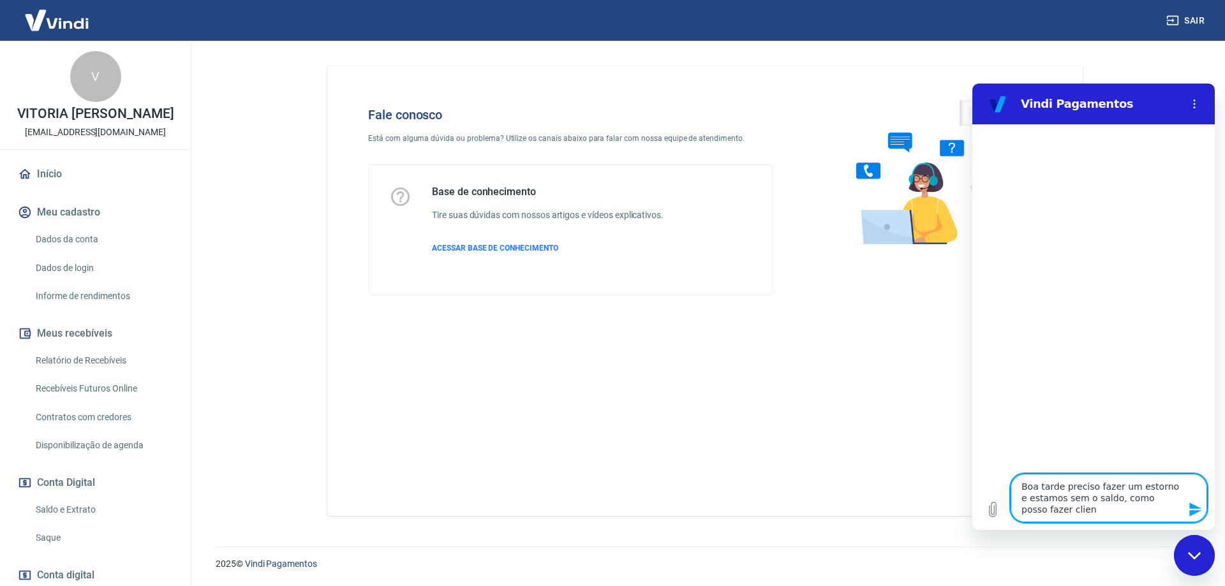
type textarea "x"
type textarea "Boa tarde preciso fazer um estorno e estamos sem o saldo, como posso fazer clie…"
type textarea "x"
type textarea "Boa tarde preciso fazer um estorno e estamos sem o saldo, como posso fazer clie…"
type textarea "x"
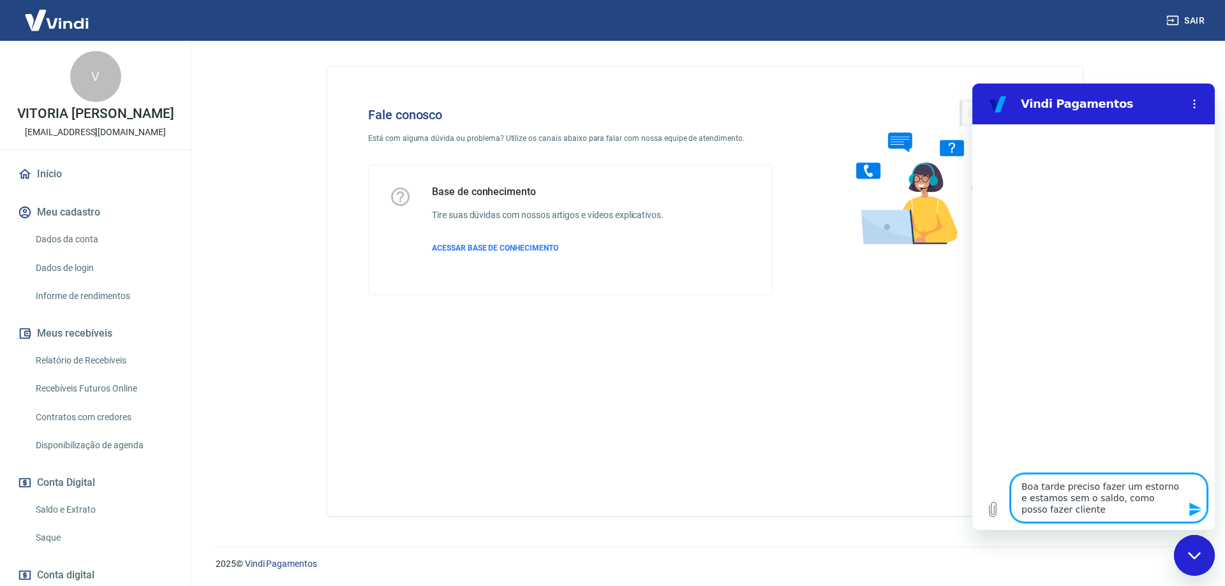
type textarea "Boa tarde preciso fazer um estorno e estamos sem o saldo, como posso fazer clie…"
type textarea "x"
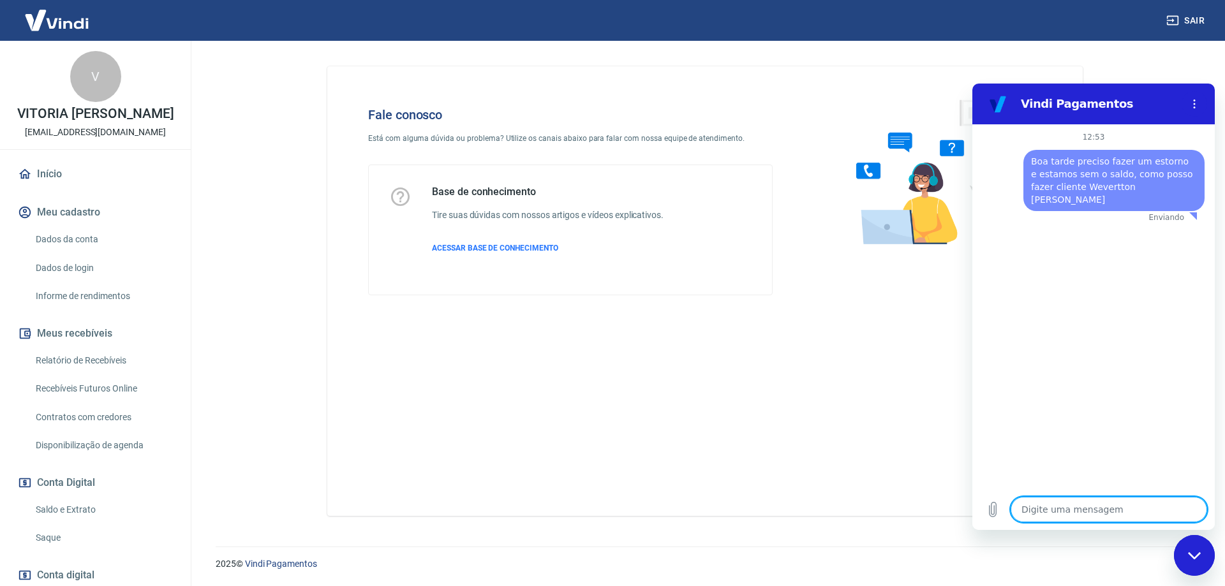
type textarea "x"
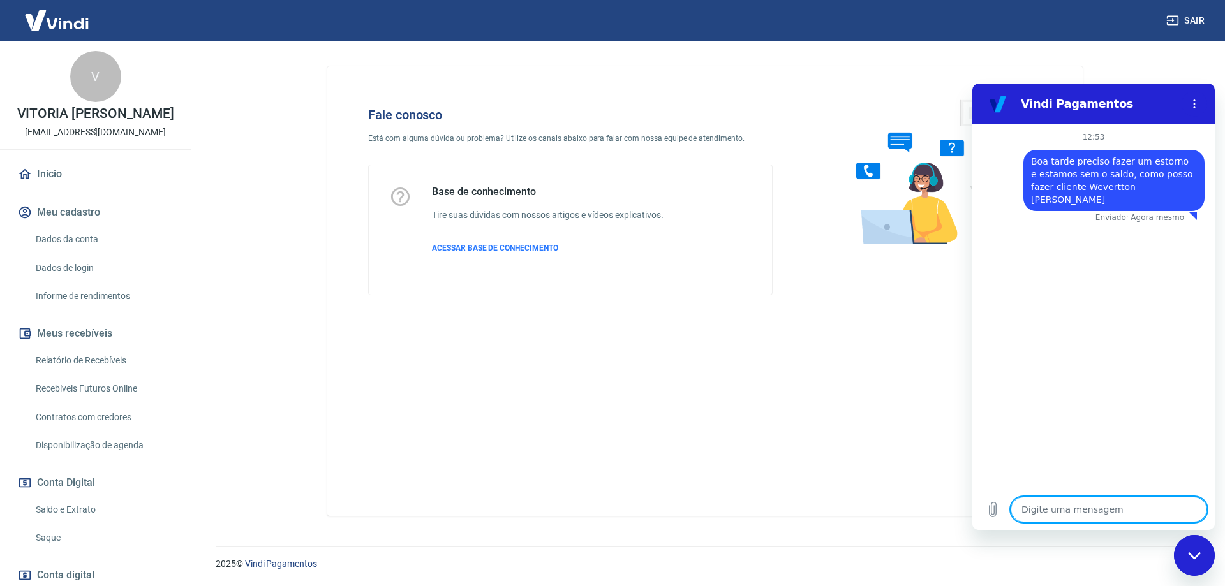
type textarea "c"
type textarea "x"
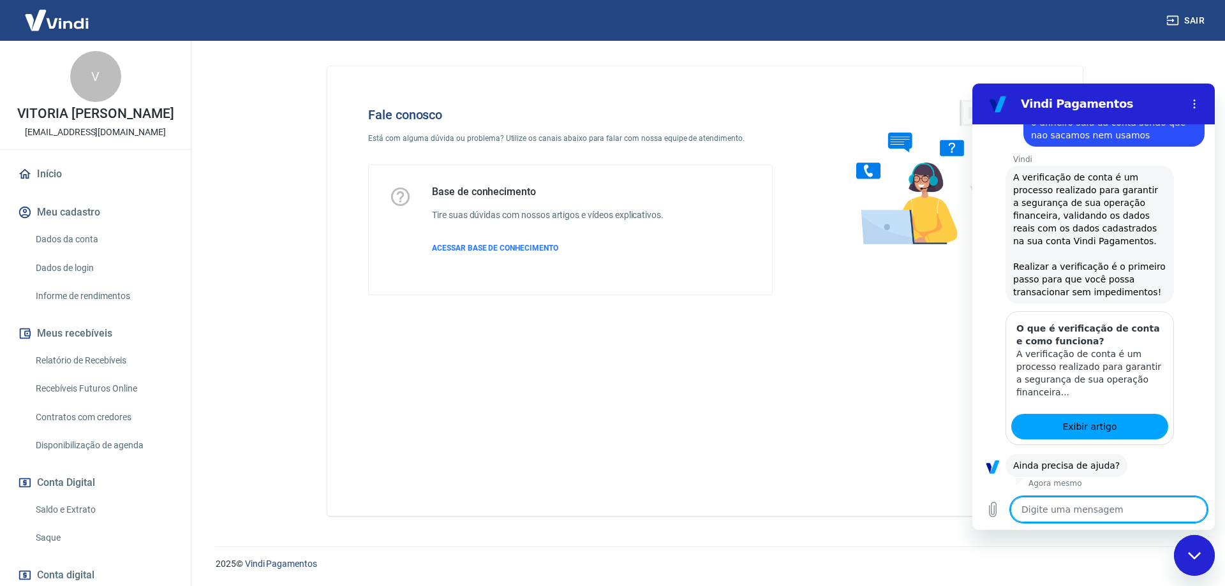
scroll to position [220, 0]
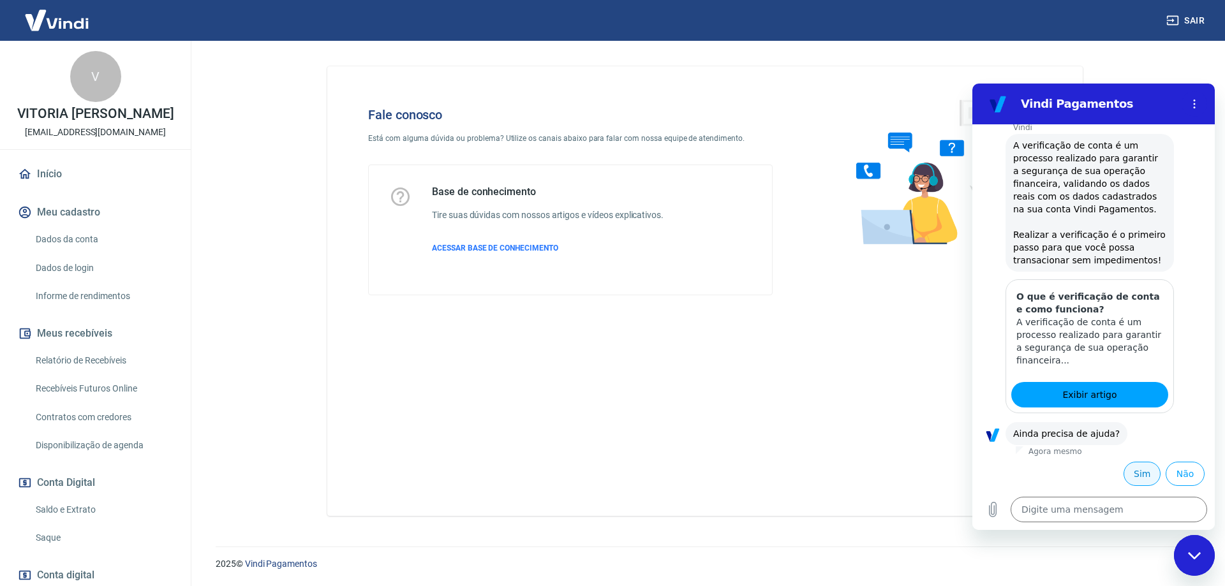
click at [1136, 475] on button "Sim" at bounding box center [1141, 474] width 37 height 24
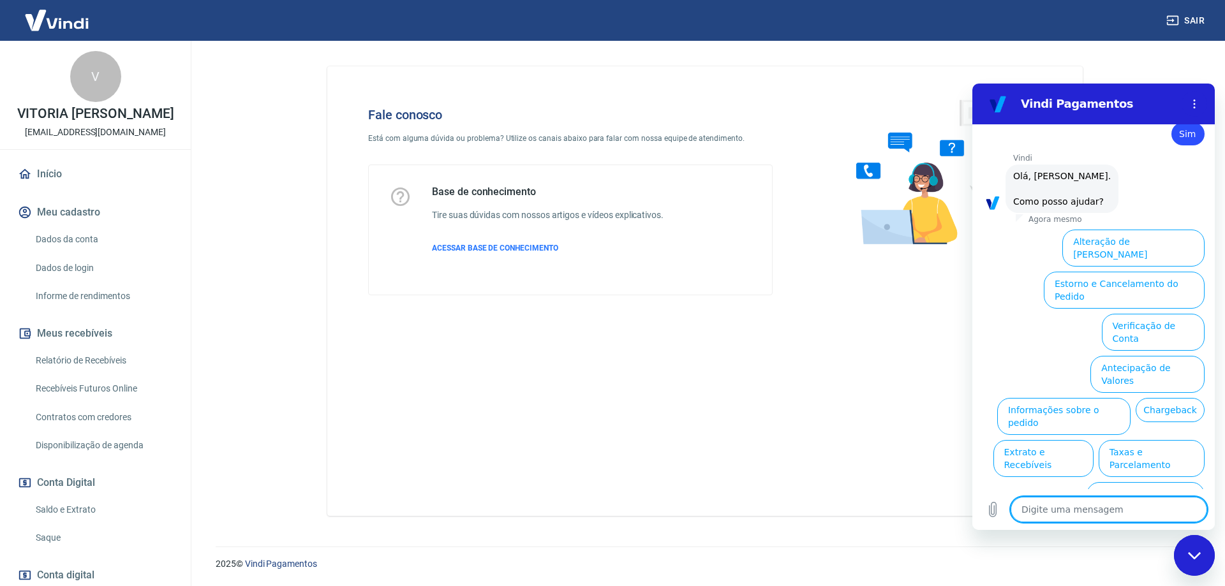
scroll to position [553, 0]
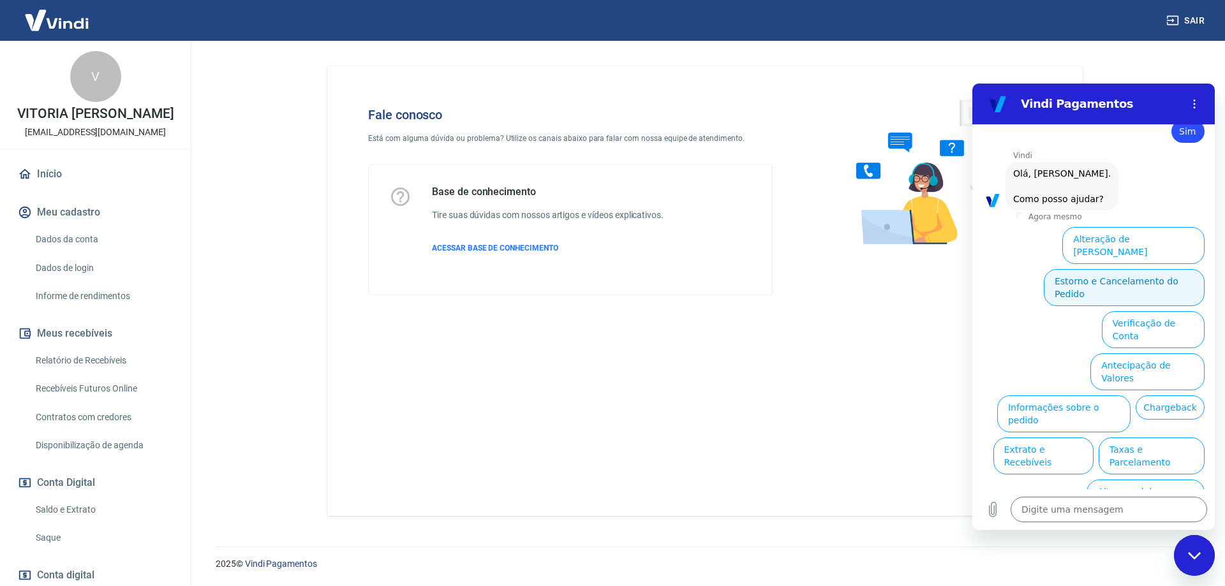
click at [1133, 270] on button "Estorno e Cancelamento do Pedido" at bounding box center [1123, 287] width 161 height 37
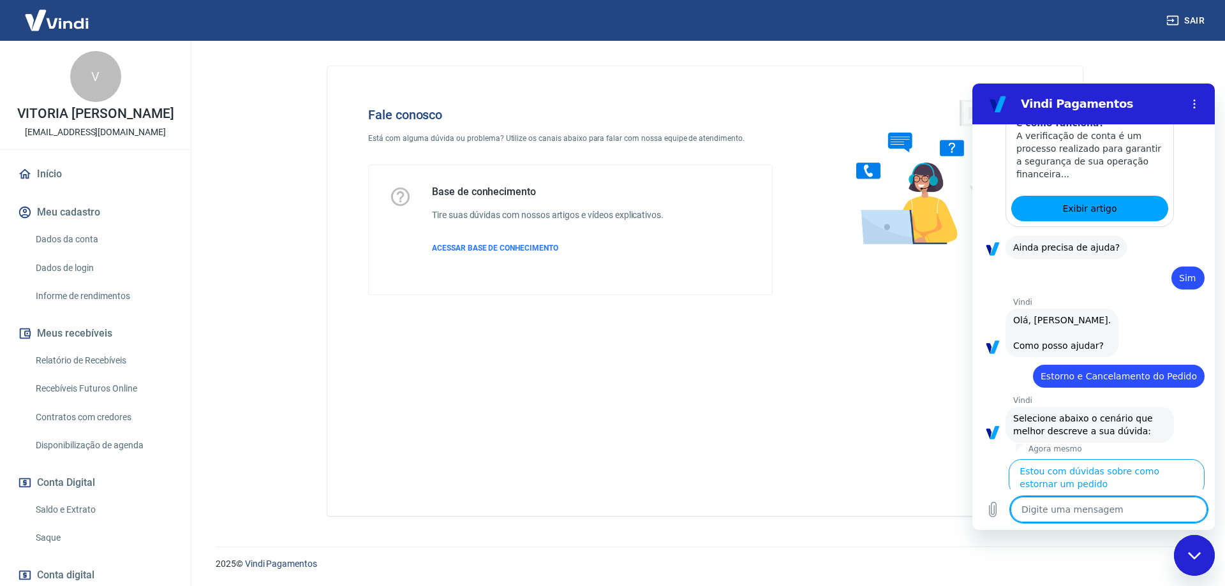
scroll to position [601, 0]
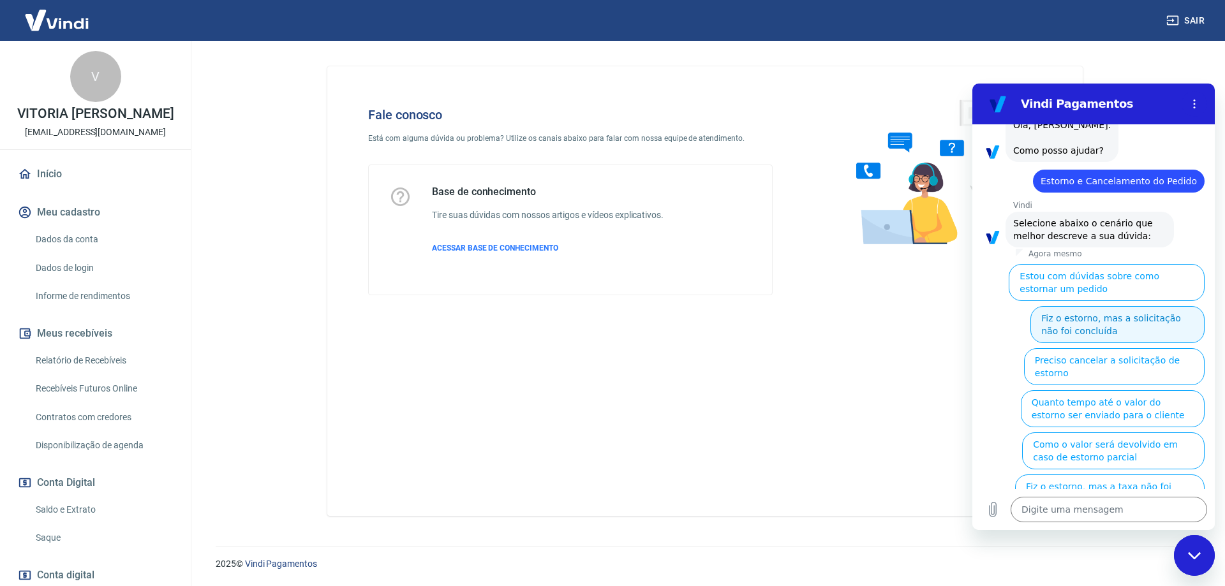
click at [1084, 330] on button "Fiz o estorno, mas a solicitação não foi concluída" at bounding box center [1117, 324] width 174 height 37
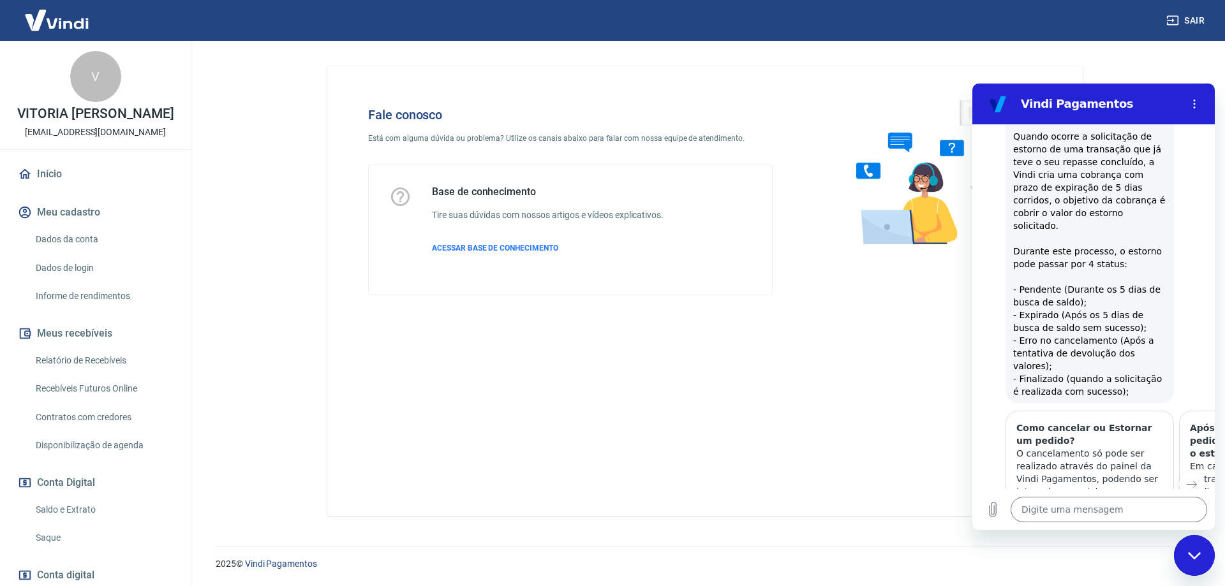
scroll to position [770, 0]
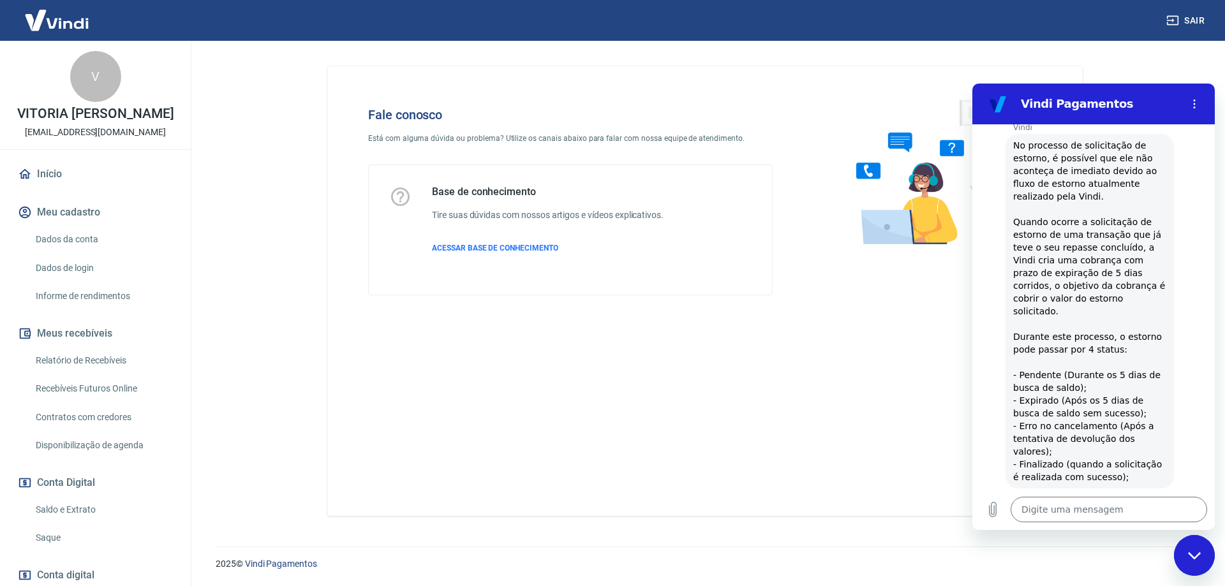
drag, startPoint x: 1091, startPoint y: 231, endPoint x: 1094, endPoint y: 194, distance: 37.1
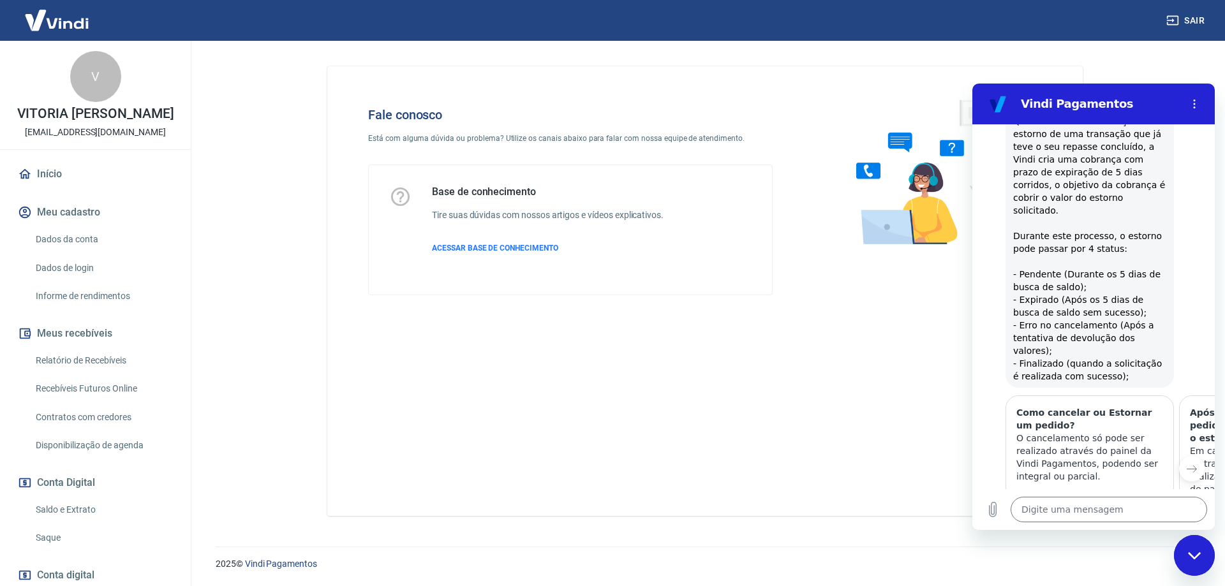
scroll to position [1001, 0]
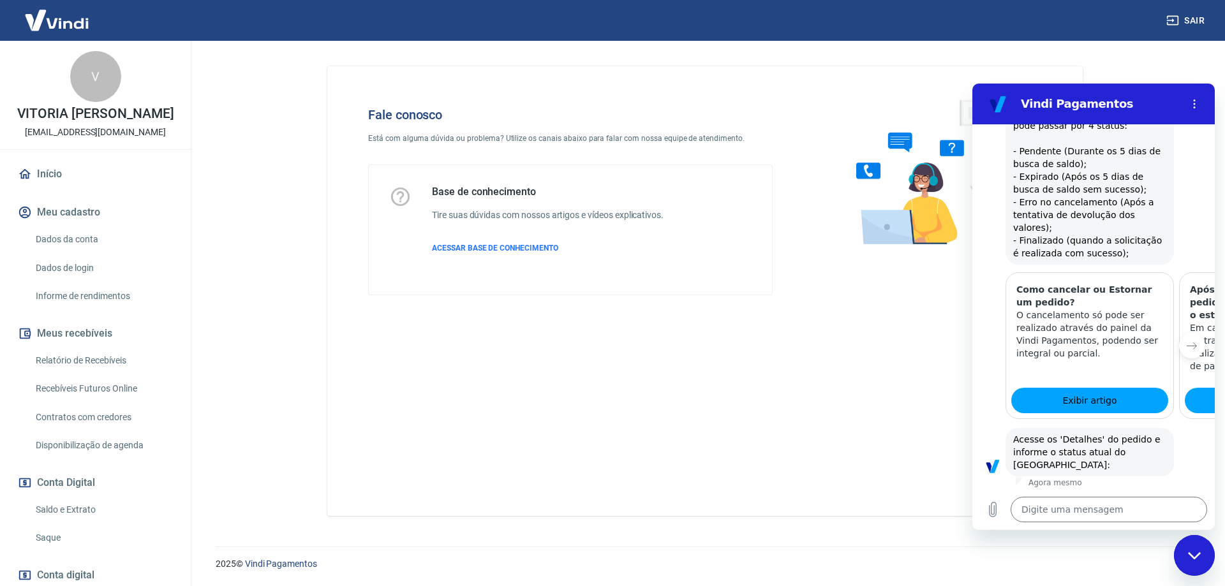
drag, startPoint x: 1095, startPoint y: 232, endPoint x: 1101, endPoint y: 291, distance: 59.0
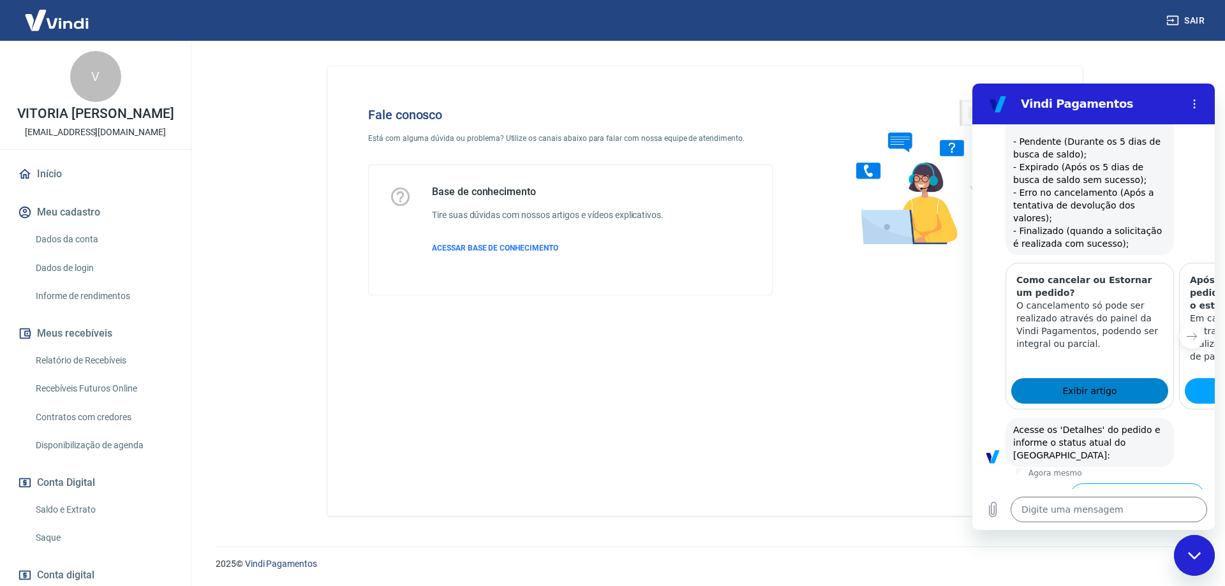
drag, startPoint x: 1116, startPoint y: 266, endPoint x: 1119, endPoint y: 341, distance: 75.3
click at [1135, 526] on button "Status Expirado" at bounding box center [1162, 544] width 83 height 37
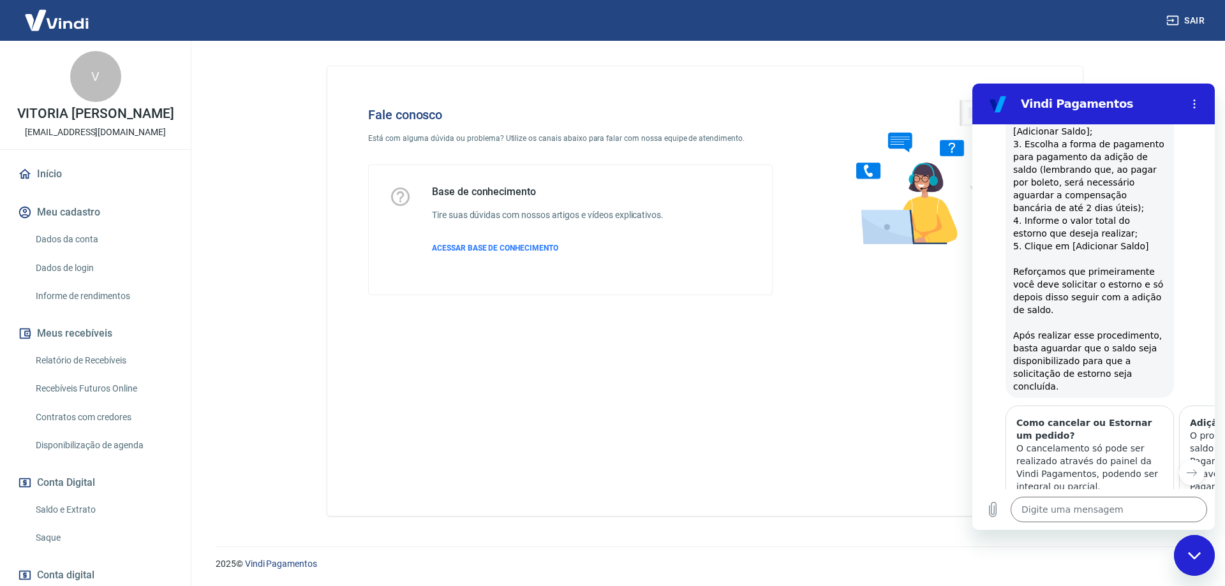
drag, startPoint x: 1115, startPoint y: 279, endPoint x: 1115, endPoint y: 230, distance: 49.1
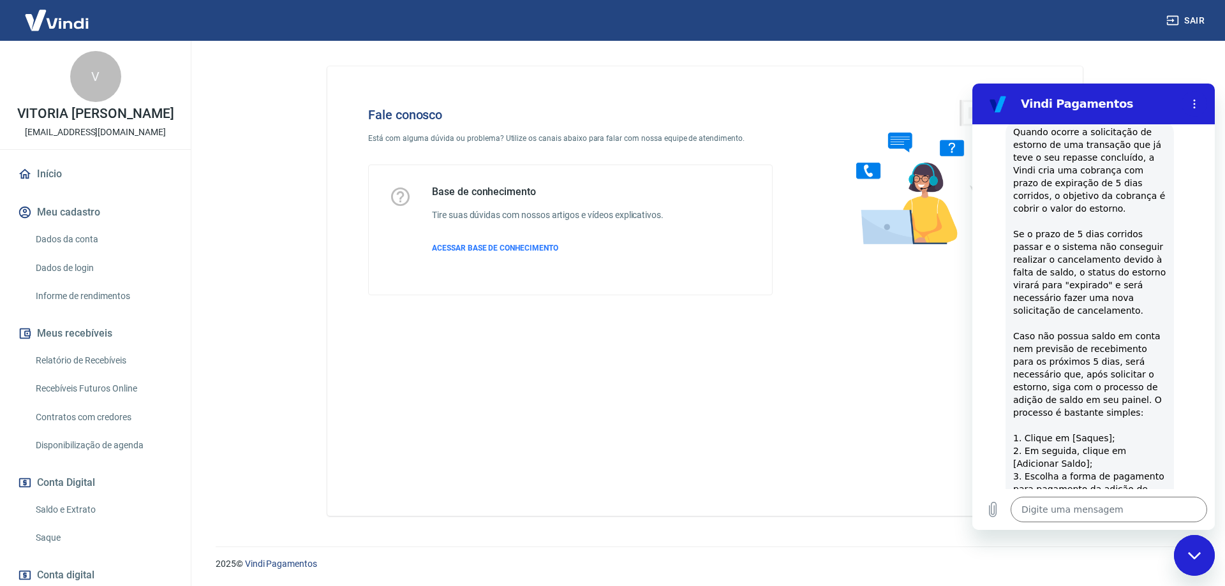
drag, startPoint x: 1124, startPoint y: 249, endPoint x: 1127, endPoint y: 210, distance: 39.7
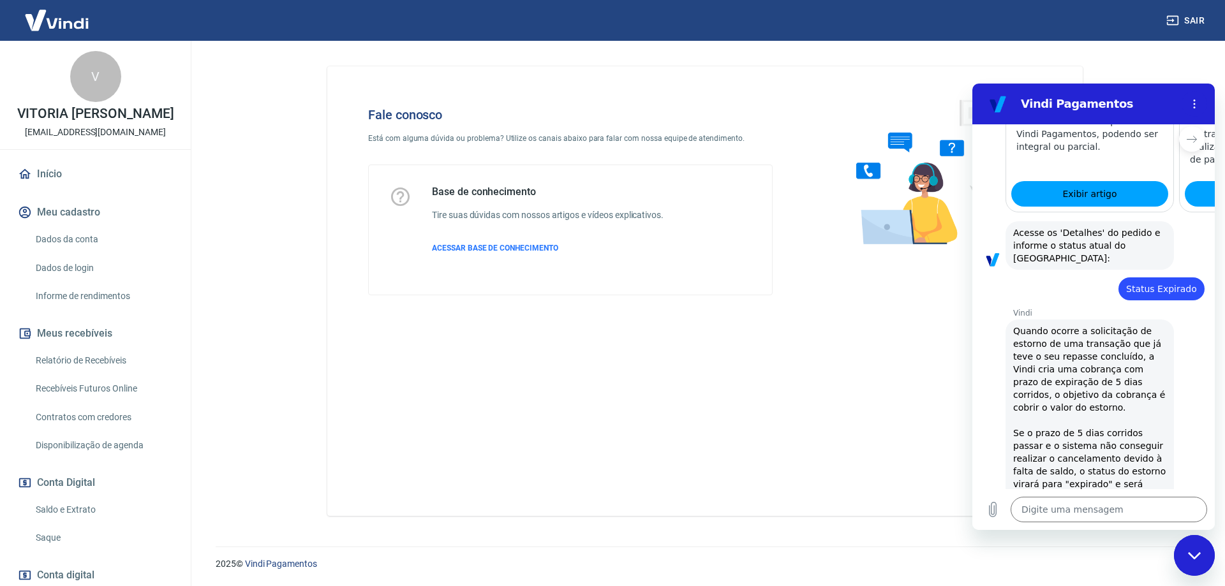
drag, startPoint x: 1117, startPoint y: 258, endPoint x: 1114, endPoint y: 212, distance: 45.4
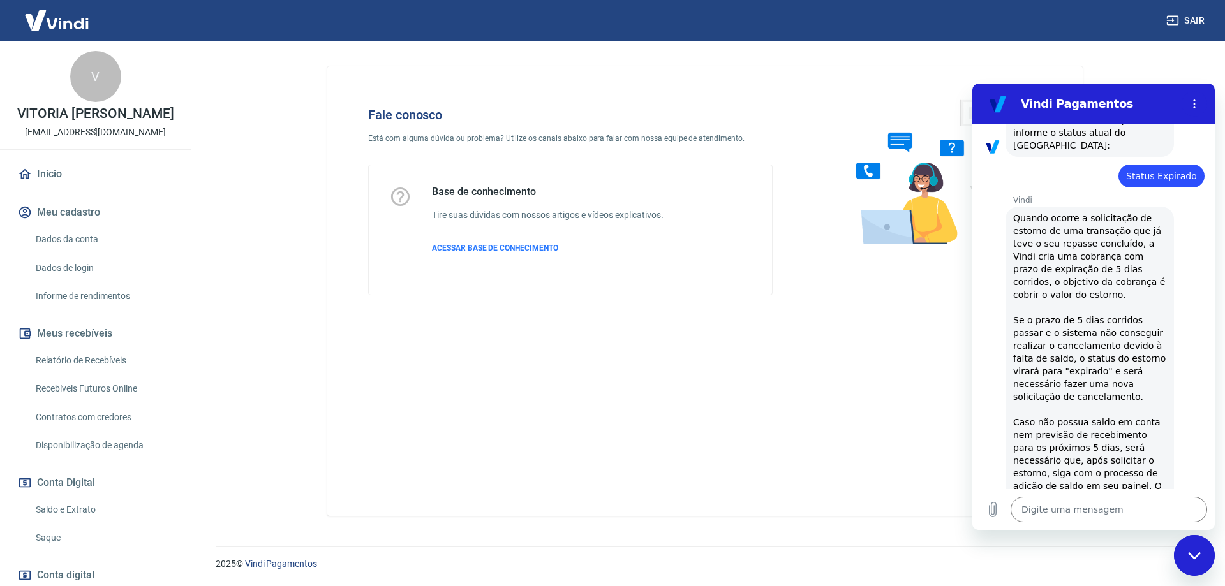
drag, startPoint x: 1071, startPoint y: 265, endPoint x: 1071, endPoint y: 286, distance: 20.4
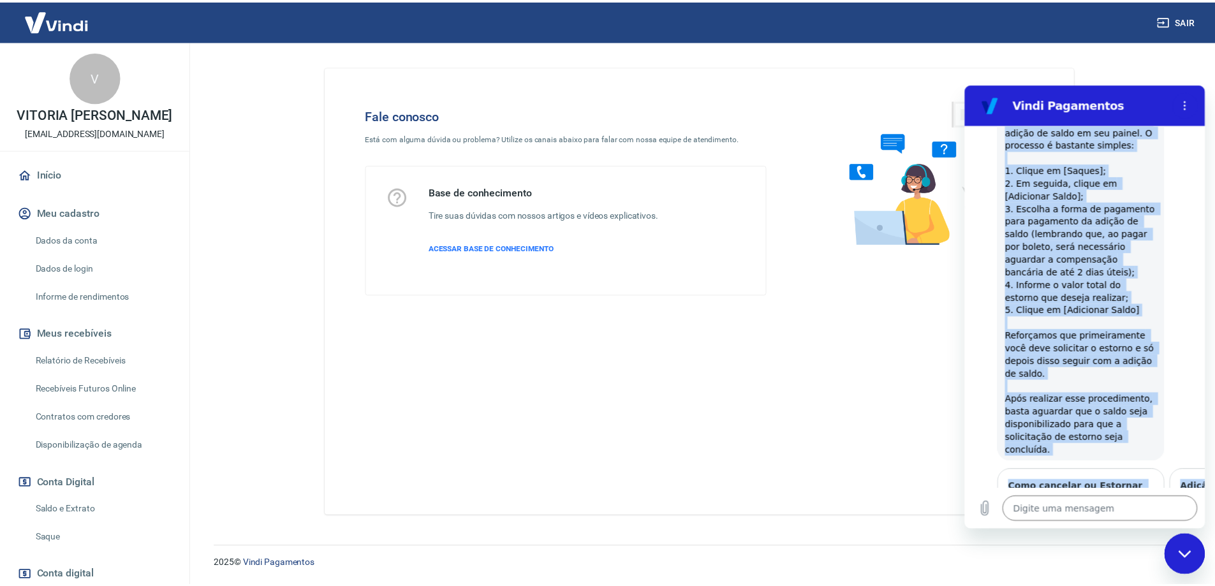
scroll to position [1815, 0]
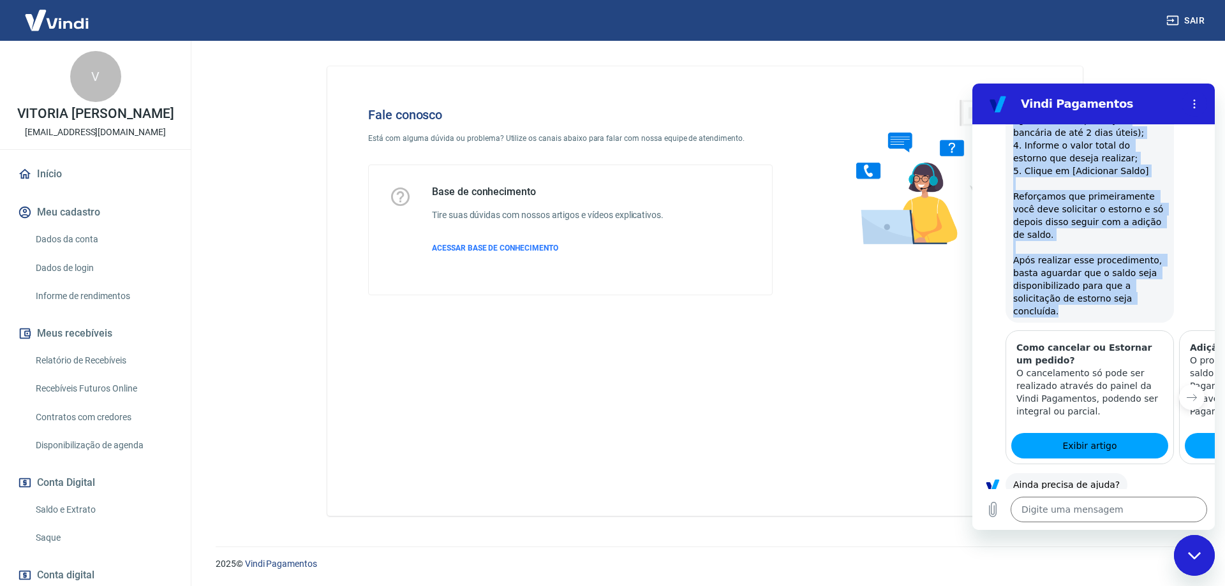
drag, startPoint x: 1013, startPoint y: 167, endPoint x: 1069, endPoint y: 262, distance: 110.0
click at [1069, 262] on div "Vindi diz: Quando ocorre a solicitação de estorno de uma transação que já teve …" at bounding box center [1089, 18] width 168 height 610
copy span "Loremi dolors a consectetur ad elitsed do eiu temporinc utl et dolo m ali enima…"
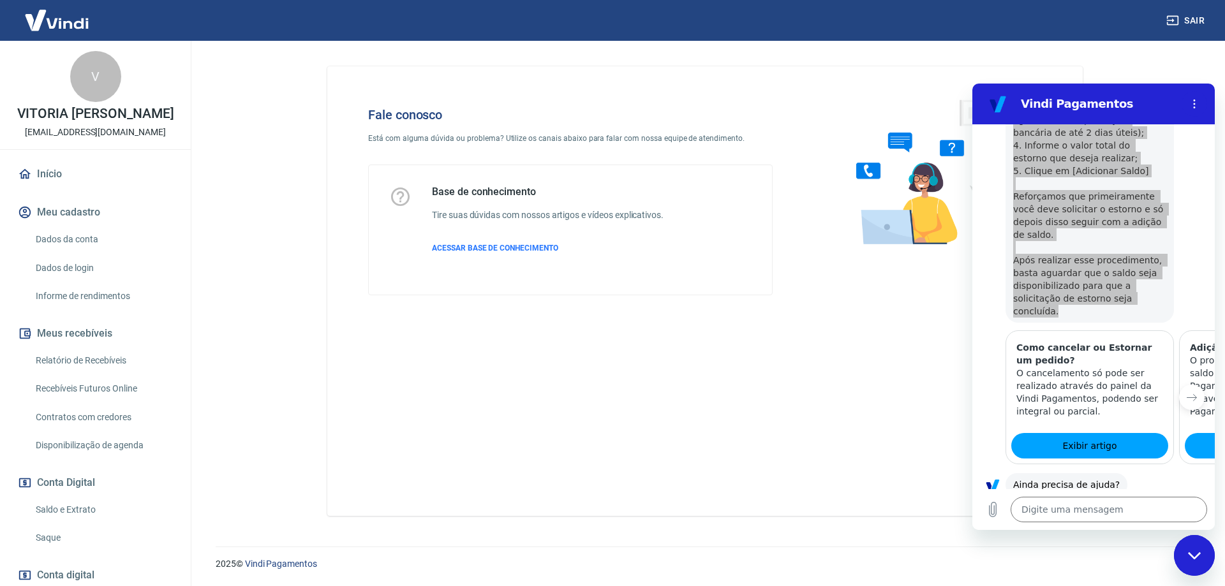
click at [43, 27] on img at bounding box center [56, 20] width 83 height 39
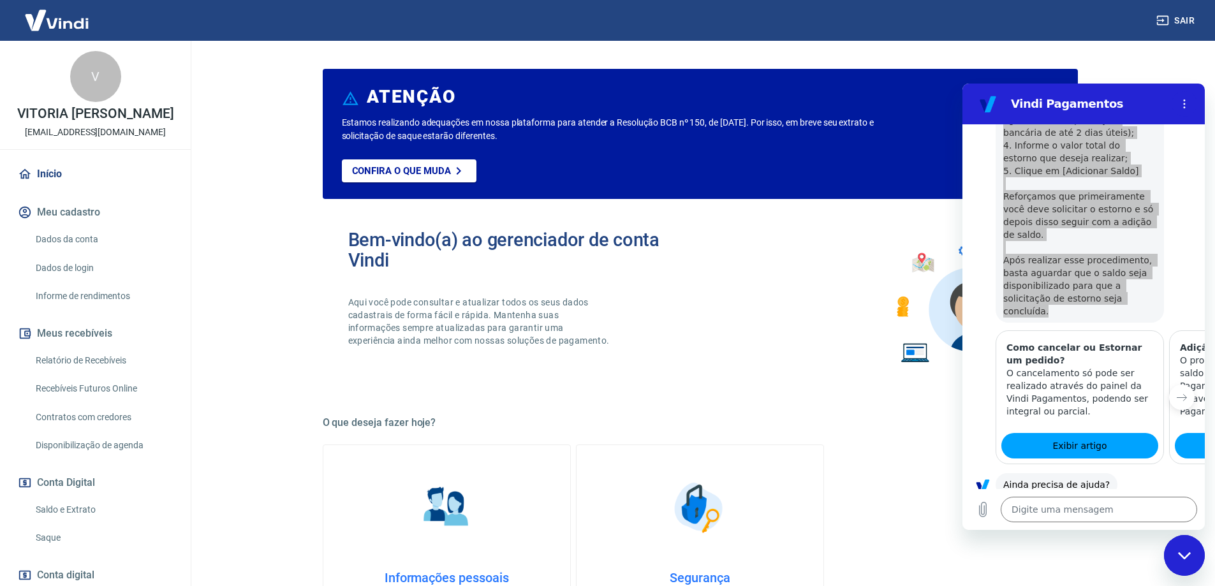
click at [63, 11] on img at bounding box center [56, 20] width 83 height 39
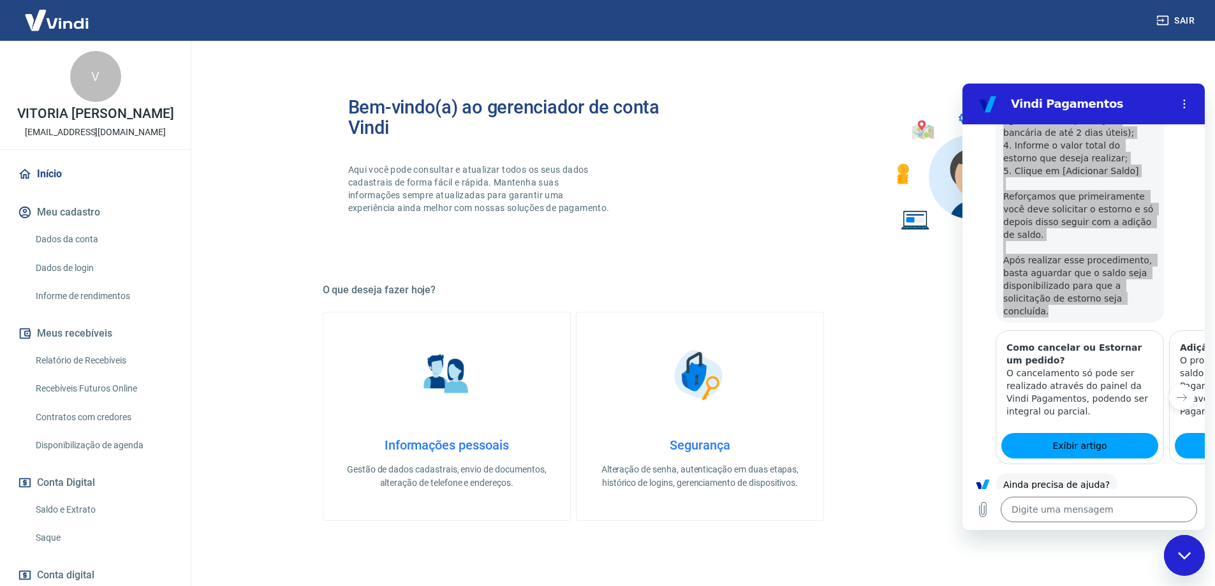
click at [38, 170] on div "V VITORIA VELOSO FERREIRA [EMAIL_ADDRESS][DOMAIN_NAME] Início Meu cadastro Dado…" at bounding box center [95, 353] width 191 height 625
click at [39, 184] on link "Início" at bounding box center [95, 174] width 160 height 28
click at [96, 97] on div "V" at bounding box center [95, 76] width 51 height 51
drag, startPoint x: 96, startPoint y: 79, endPoint x: 70, endPoint y: 121, distance: 49.0
click at [96, 79] on div "V" at bounding box center [95, 76] width 51 height 51
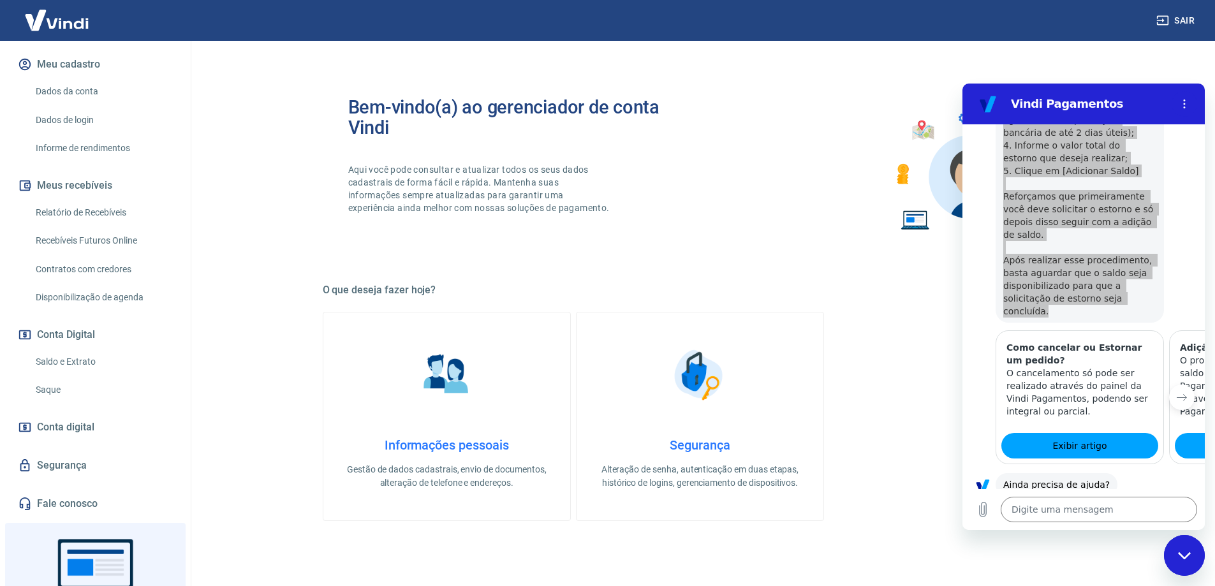
scroll to position [247, 0]
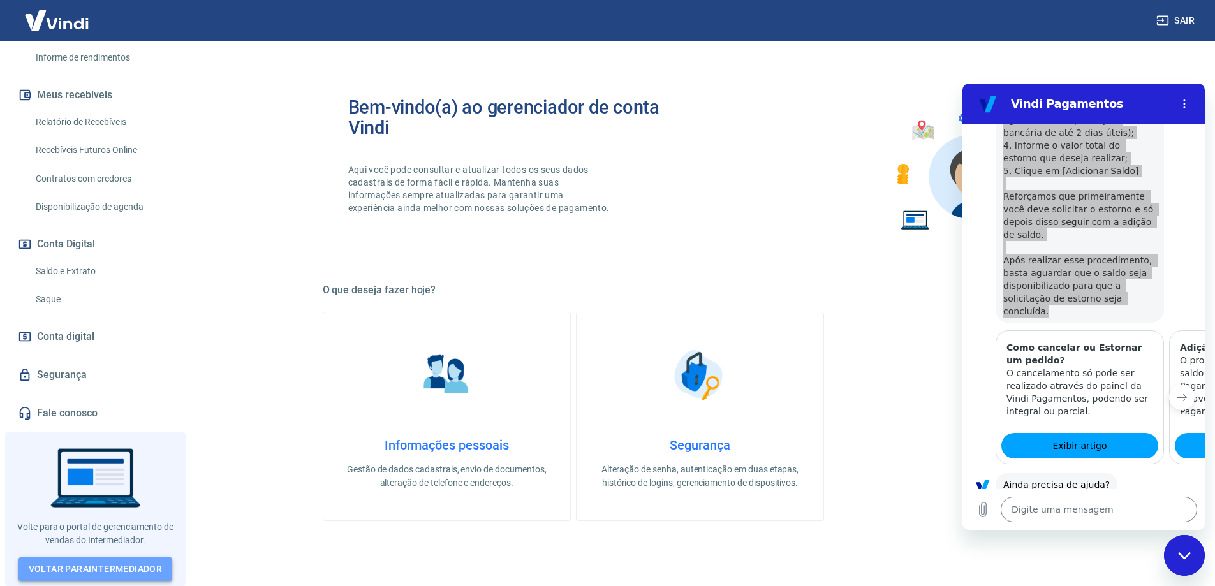
click at [142, 564] on link "Voltar para Intermediador" at bounding box center [95, 569] width 154 height 24
